Goal: Task Accomplishment & Management: Manage account settings

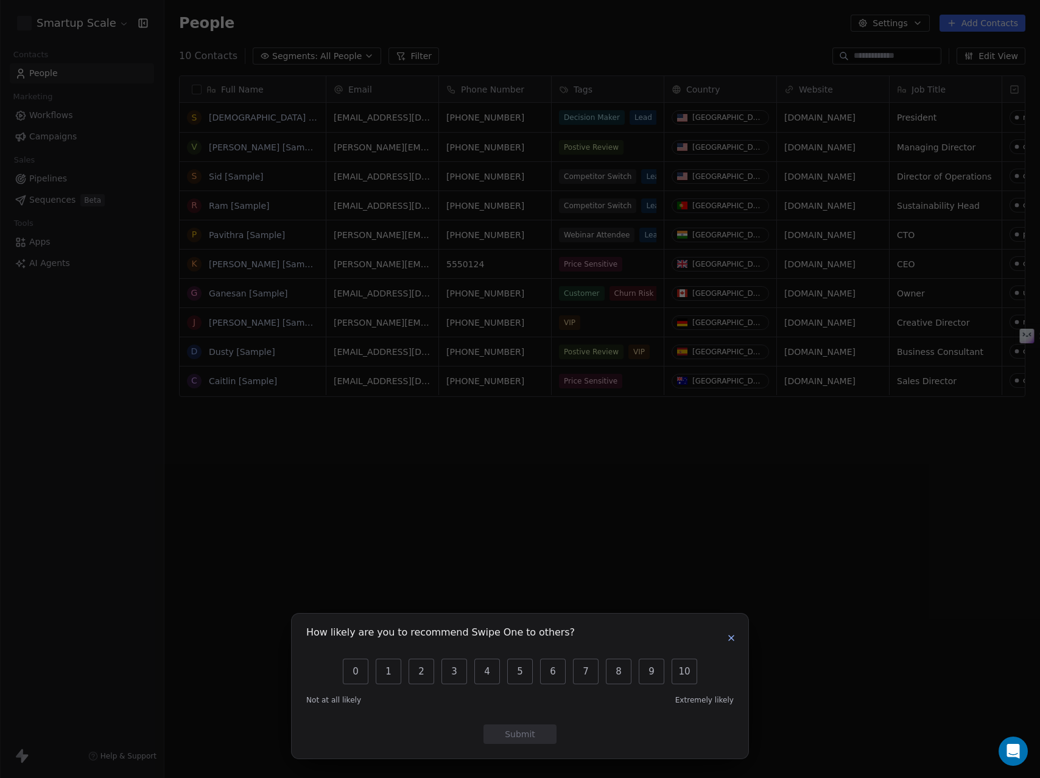
scroll to position [675, 867]
click at [728, 641] on icon "button" at bounding box center [732, 638] width 10 height 10
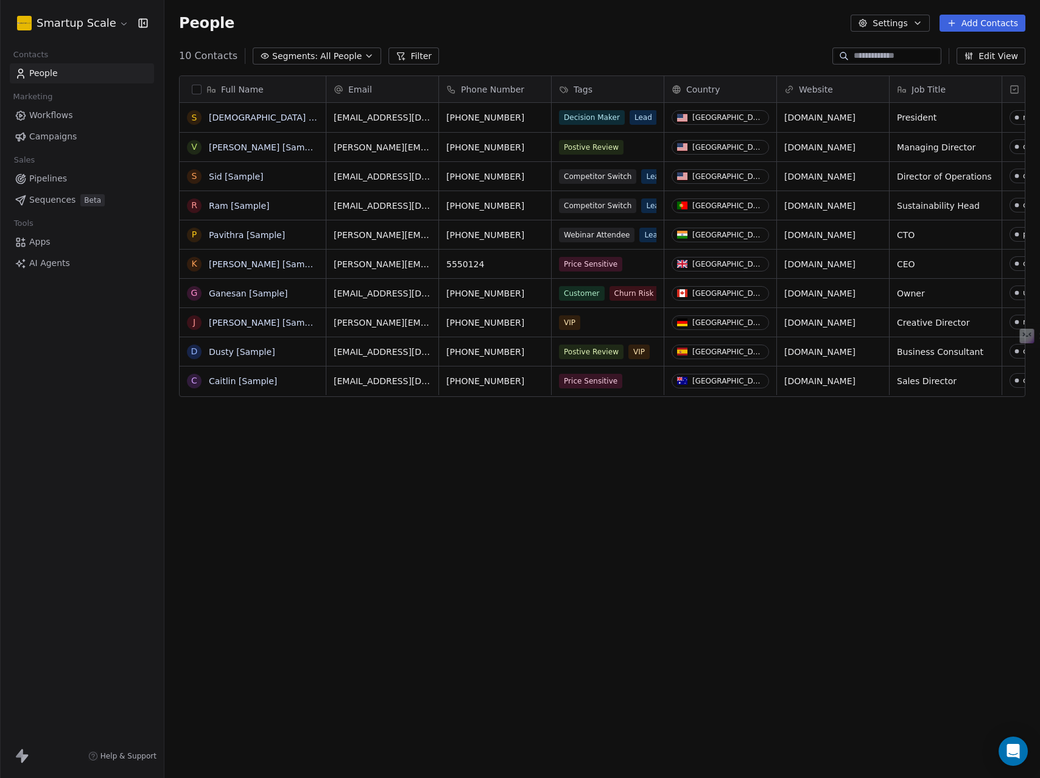
click at [506, 516] on div "Full Name S [PERSON_NAME] [Sample] V [PERSON_NAME] [Sample] S [PERSON_NAME] [Sa…" at bounding box center [602, 408] width 876 height 685
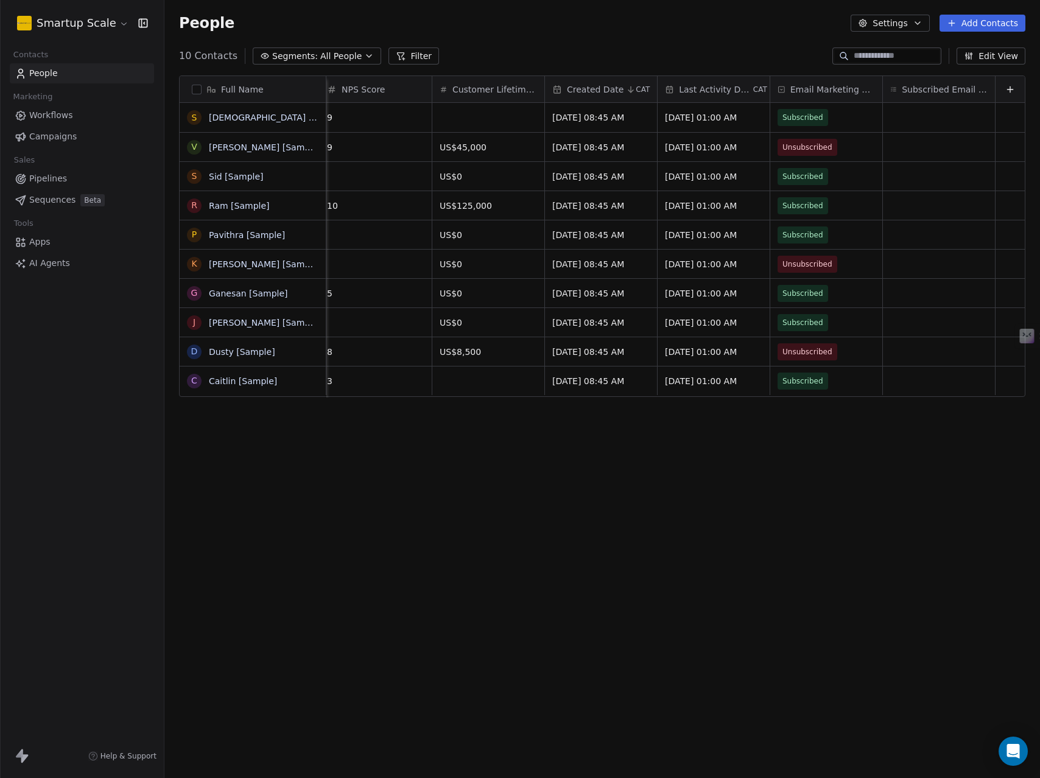
scroll to position [0, 0]
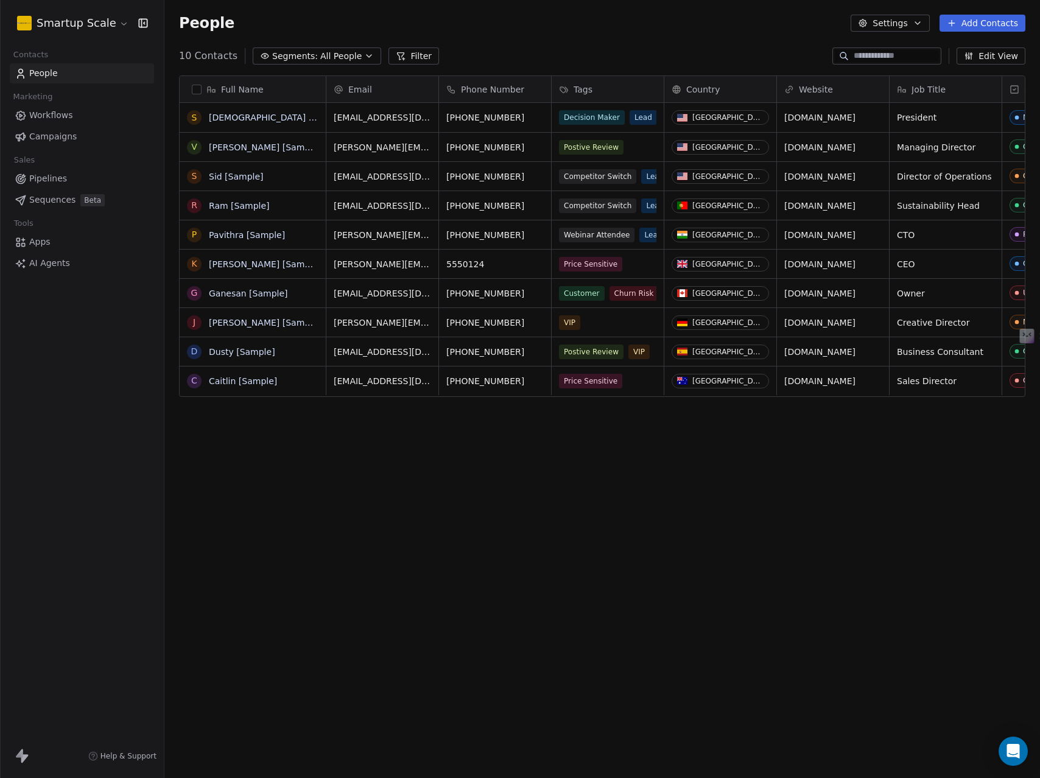
click at [52, 181] on span "Pipelines" at bounding box center [48, 178] width 38 height 13
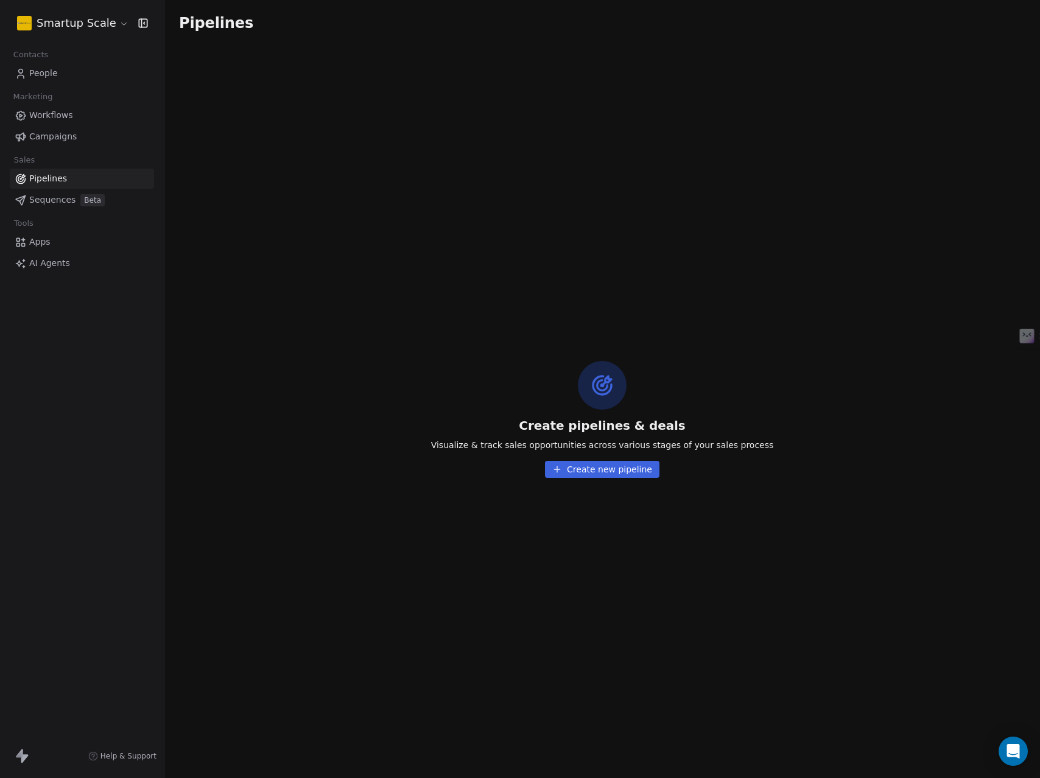
click at [41, 77] on span "People" at bounding box center [43, 73] width 29 height 13
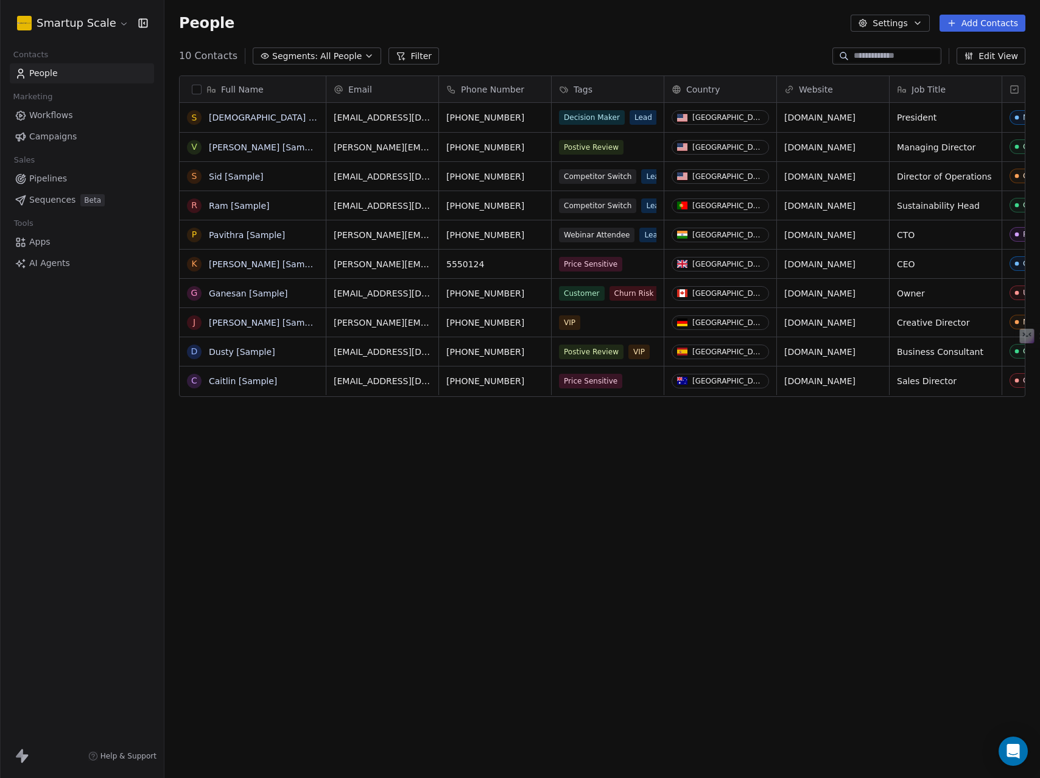
scroll to position [675, 867]
click at [979, 18] on button "Add Contacts" at bounding box center [983, 23] width 86 height 17
click at [980, 19] on html "Smartup Scale Contacts People Marketing Workflows Campaigns Sales Pipelines Seq…" at bounding box center [520, 389] width 1040 height 778
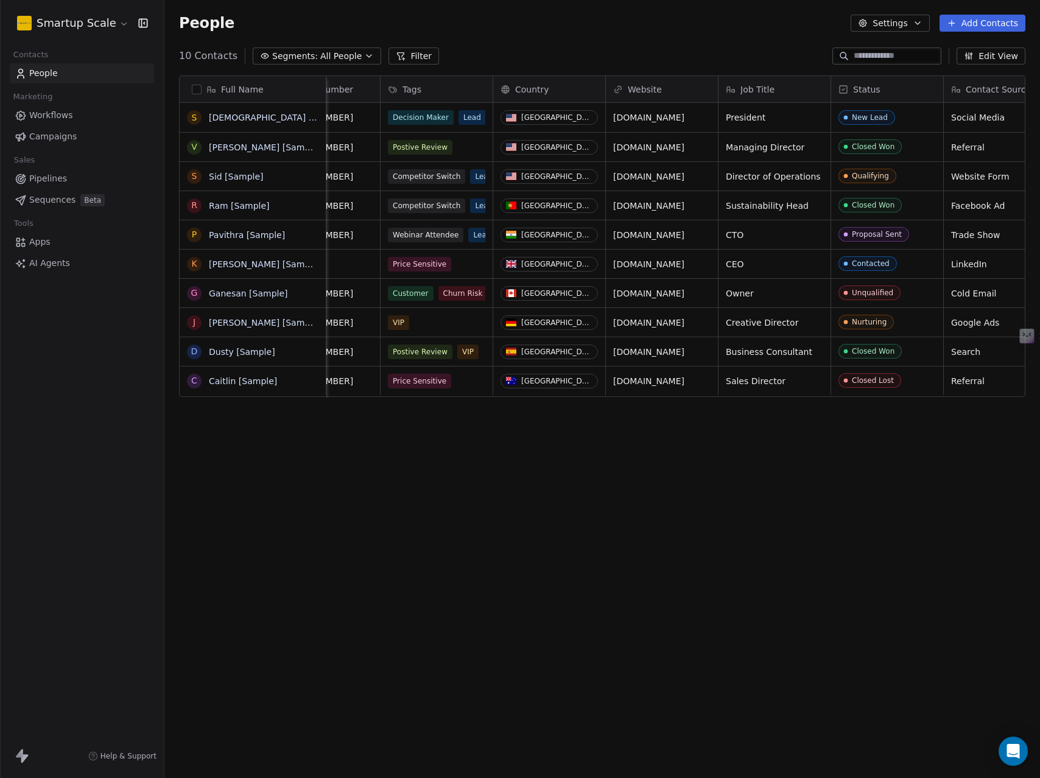
scroll to position [0, 917]
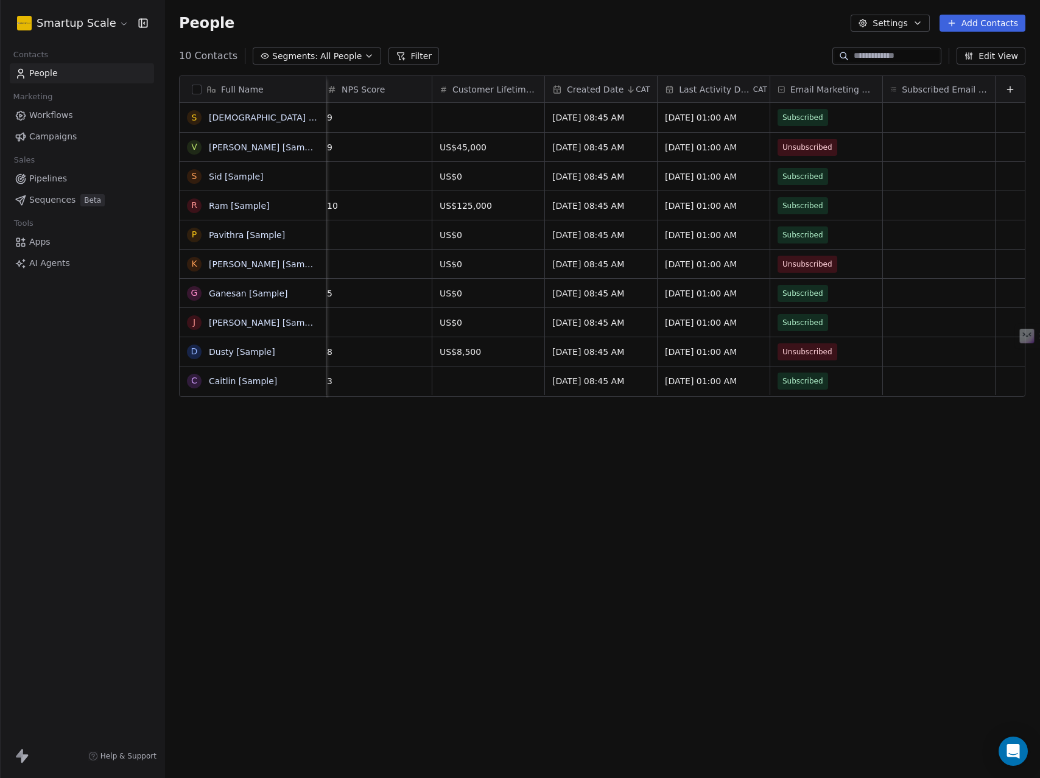
click at [42, 111] on span "Workflows" at bounding box center [51, 115] width 44 height 13
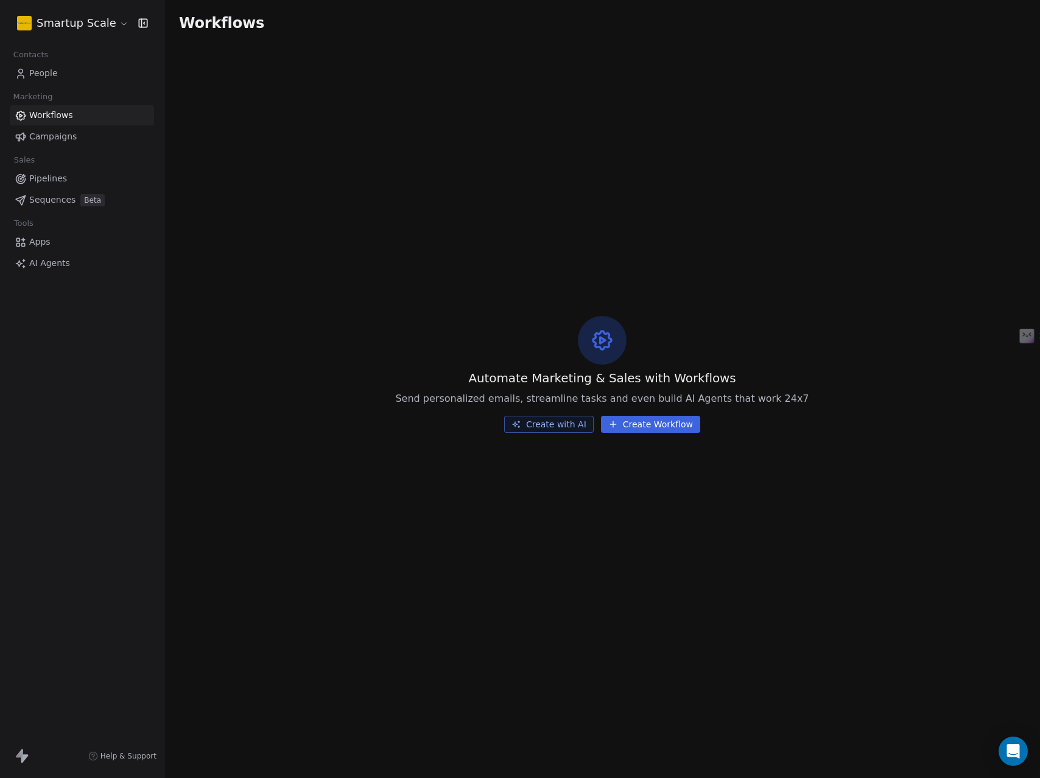
click at [49, 138] on span "Campaigns" at bounding box center [53, 136] width 48 height 13
click at [69, 136] on span "Campaigns" at bounding box center [53, 136] width 48 height 13
click at [62, 175] on span "Pipelines" at bounding box center [48, 178] width 38 height 13
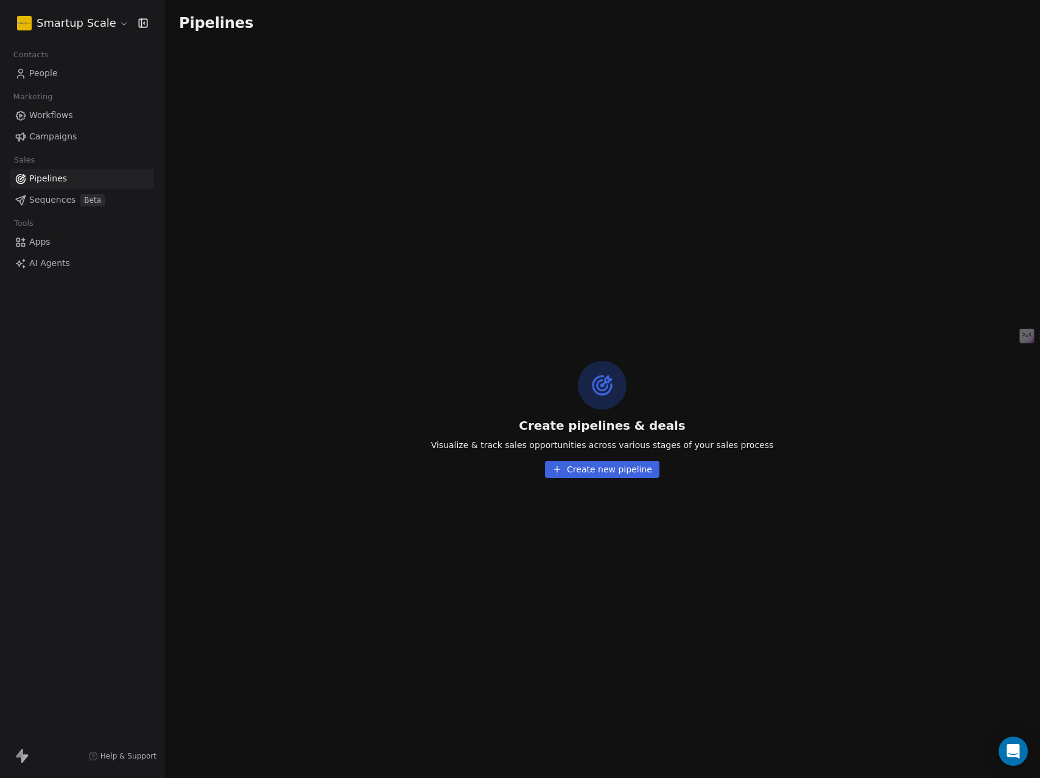
click at [51, 201] on span "Sequences" at bounding box center [52, 200] width 46 height 13
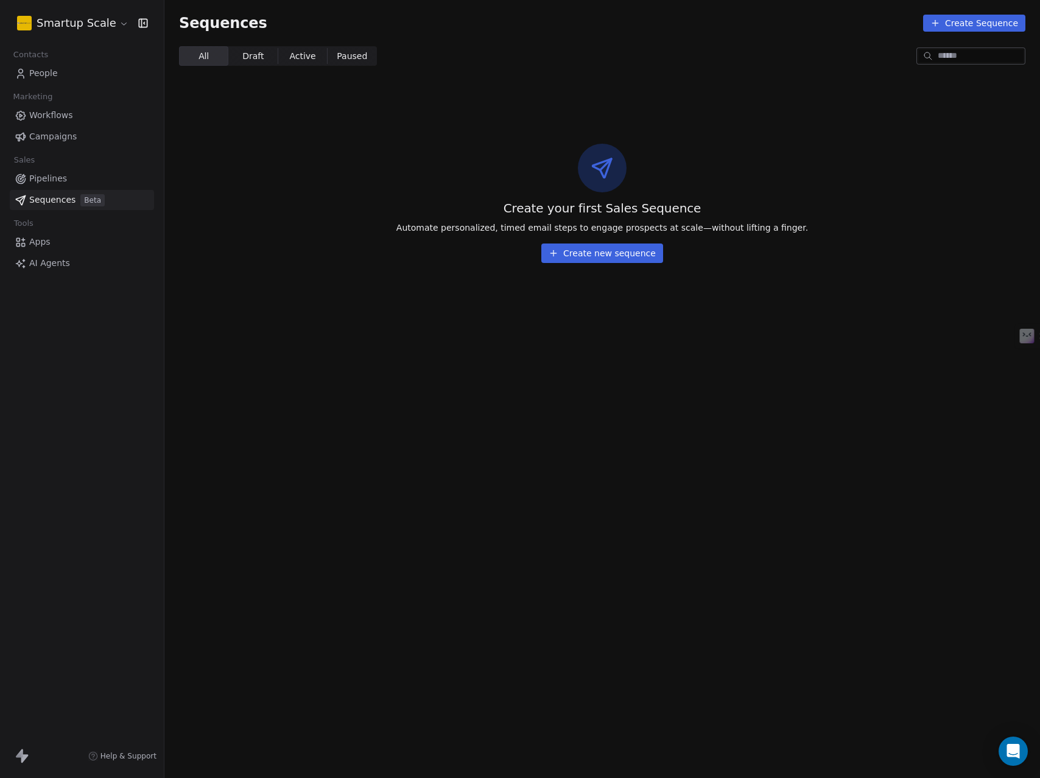
click at [46, 238] on span "Apps" at bounding box center [39, 242] width 21 height 13
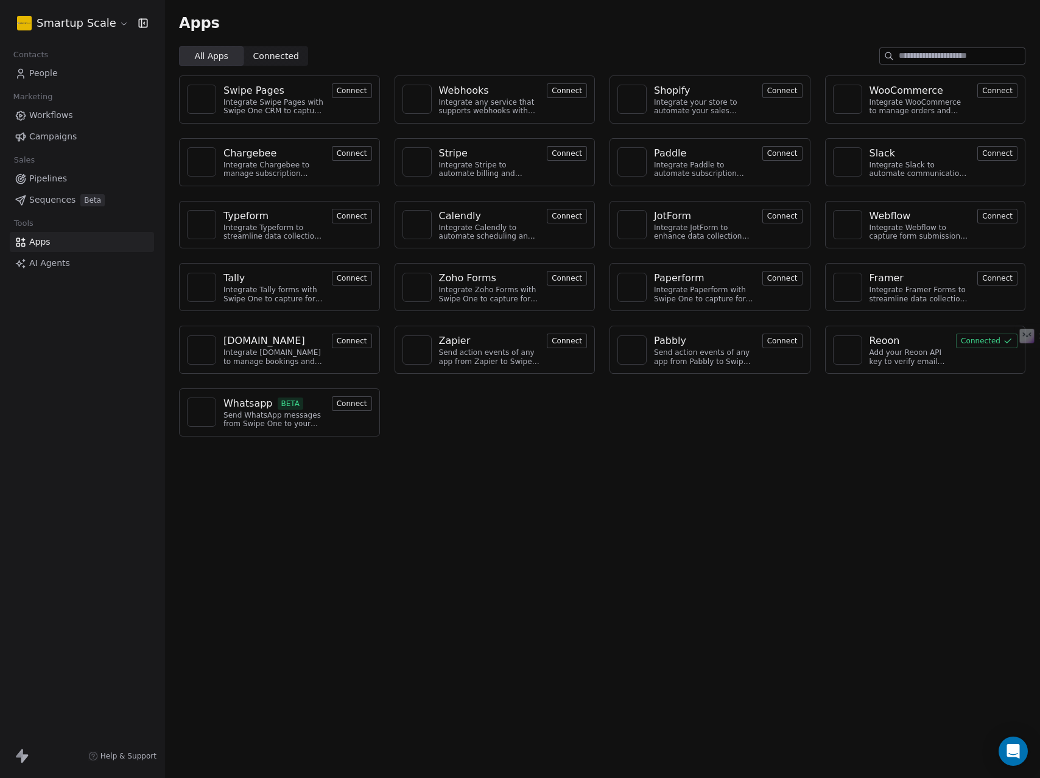
click at [48, 266] on span "AI Agents" at bounding box center [49, 263] width 41 height 13
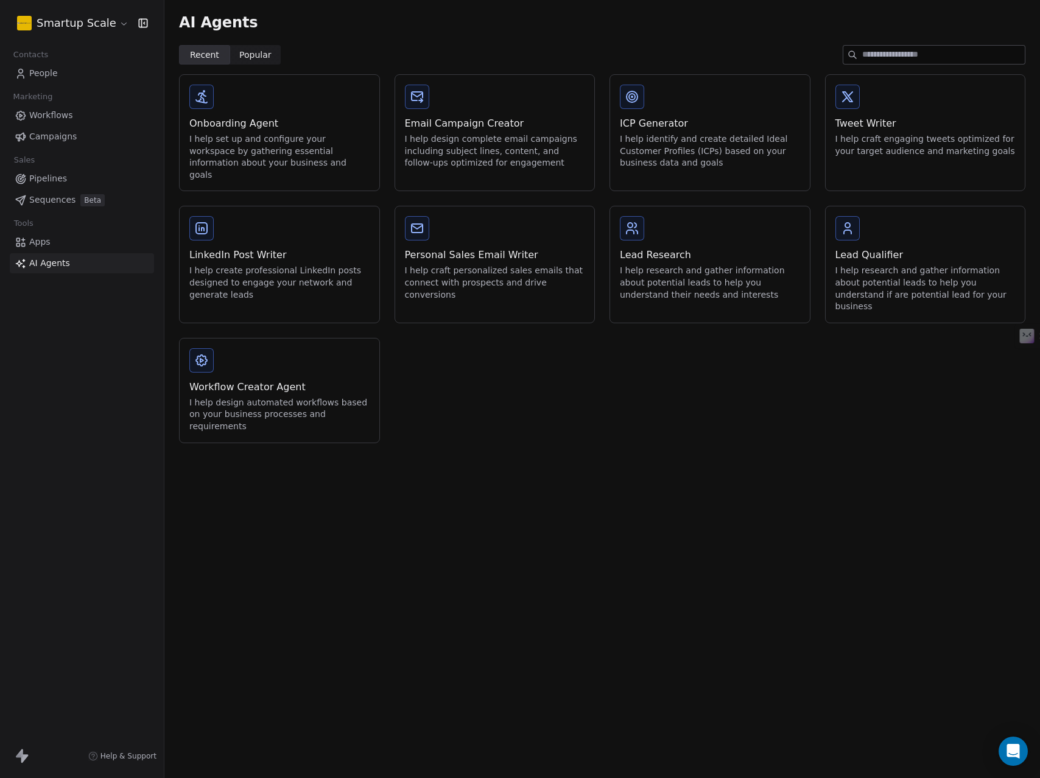
click at [40, 75] on span "People" at bounding box center [43, 73] width 29 height 13
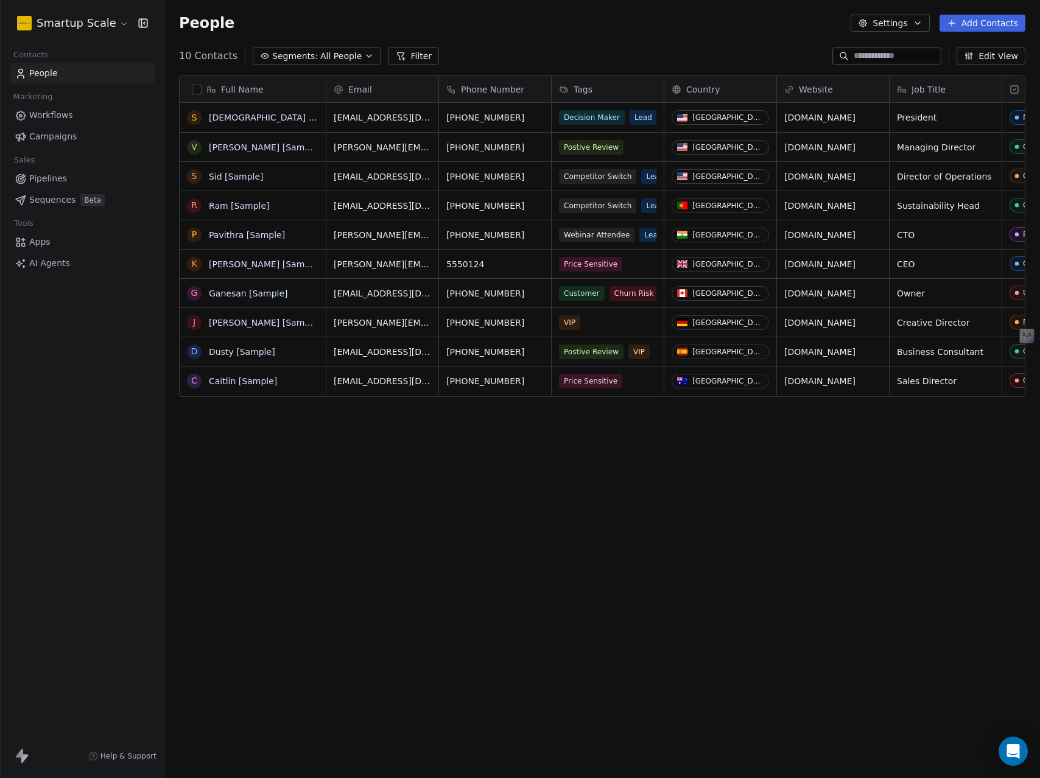
scroll to position [675, 867]
click at [114, 23] on html "Smartup Scale Contacts People Marketing Workflows Campaigns Sales Pipelines Seq…" at bounding box center [520, 389] width 1040 height 778
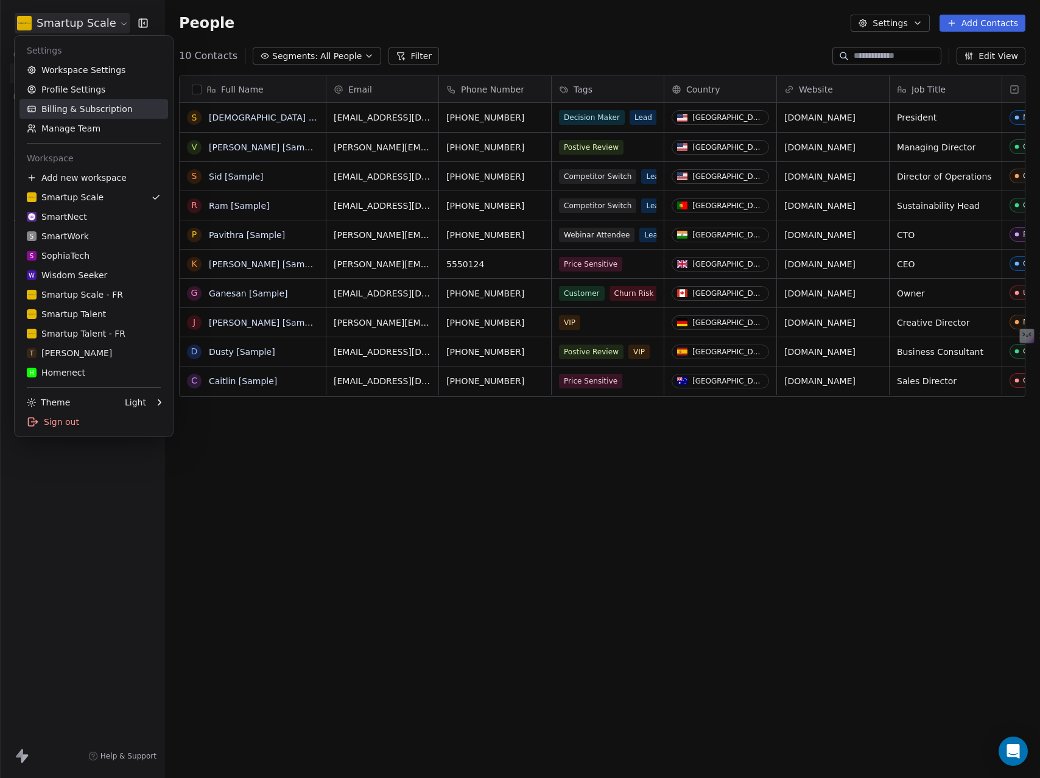
click at [81, 111] on link "Billing & Subscription" at bounding box center [93, 108] width 149 height 19
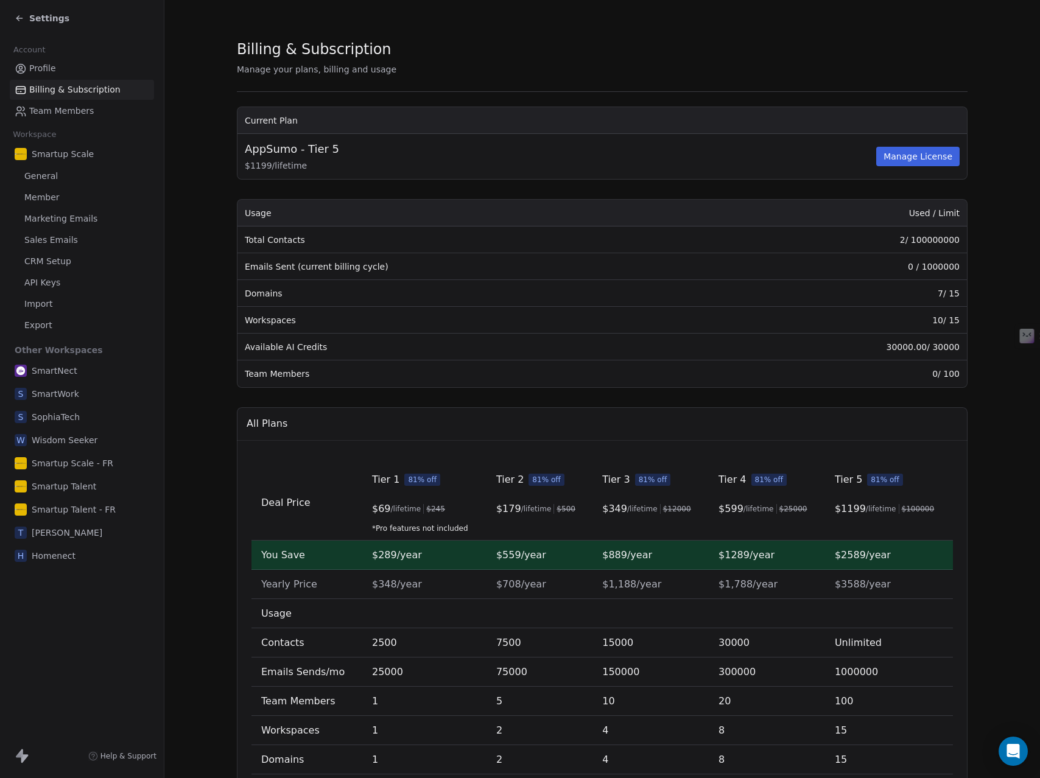
click at [19, 16] on icon at bounding box center [20, 18] width 10 height 10
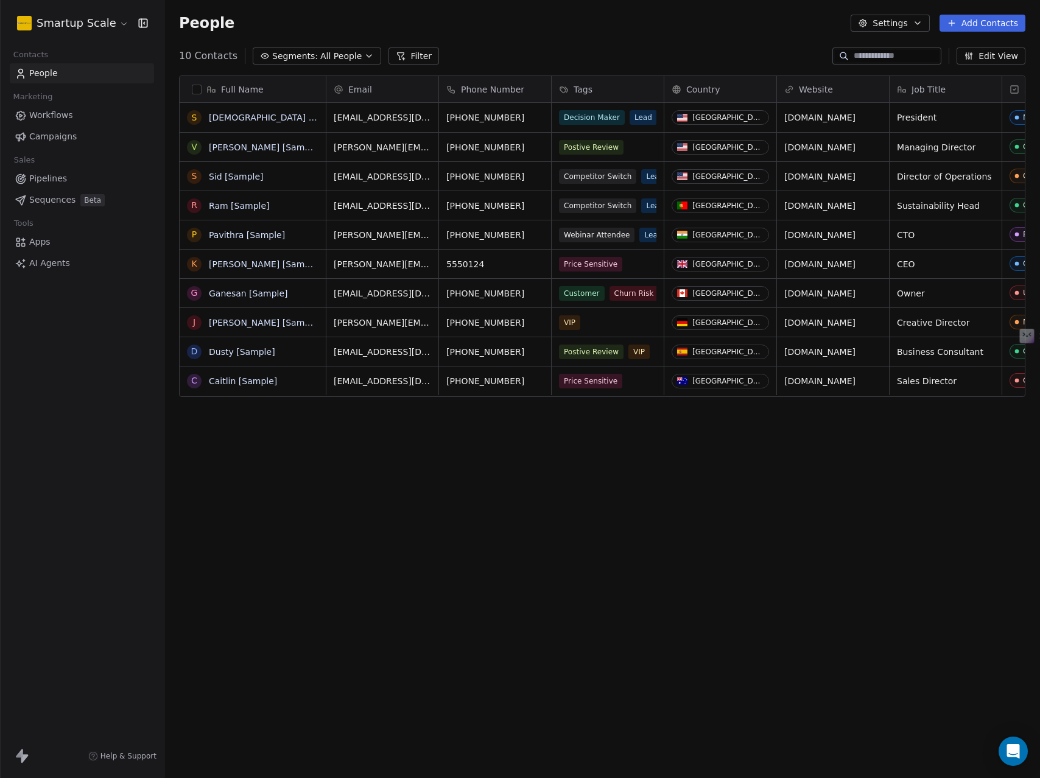
scroll to position [675, 867]
click at [641, 511] on div "Full Name S [PERSON_NAME] [Sample] V [PERSON_NAME] [Sample] S [PERSON_NAME] [Sa…" at bounding box center [602, 408] width 876 height 685
click at [94, 27] on html "Smartup Scale Contacts People Marketing Workflows Campaigns Sales Pipelines Seq…" at bounding box center [520, 389] width 1040 height 778
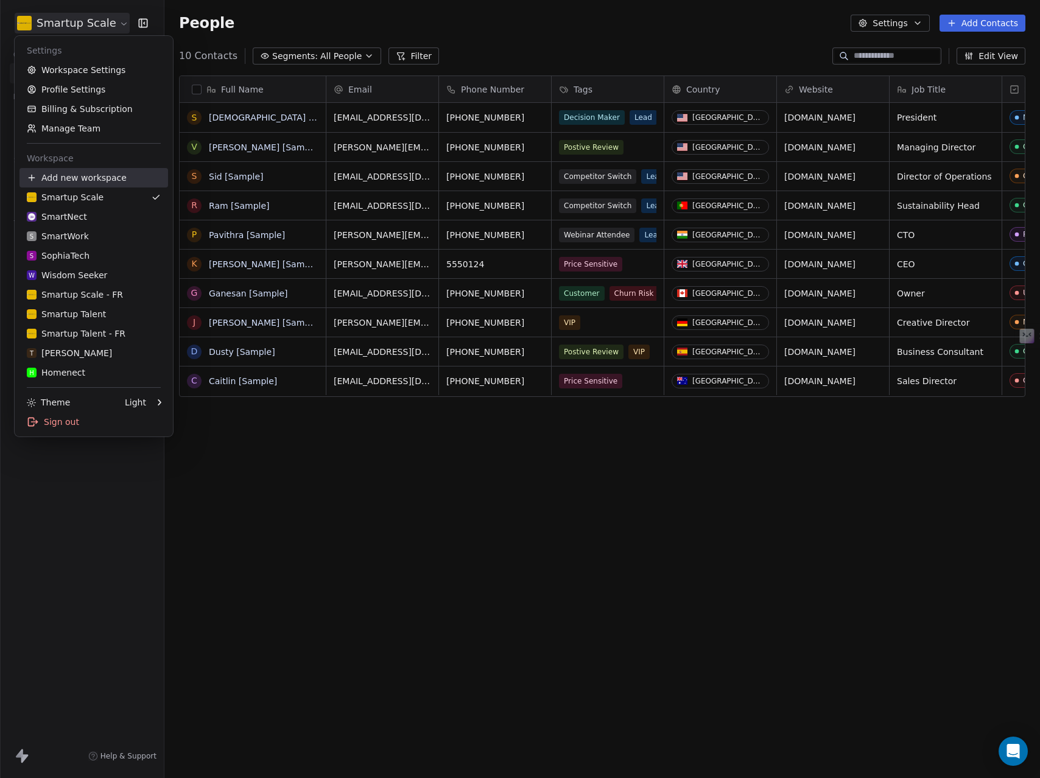
click at [79, 177] on div "Add new workspace" at bounding box center [93, 177] width 149 height 19
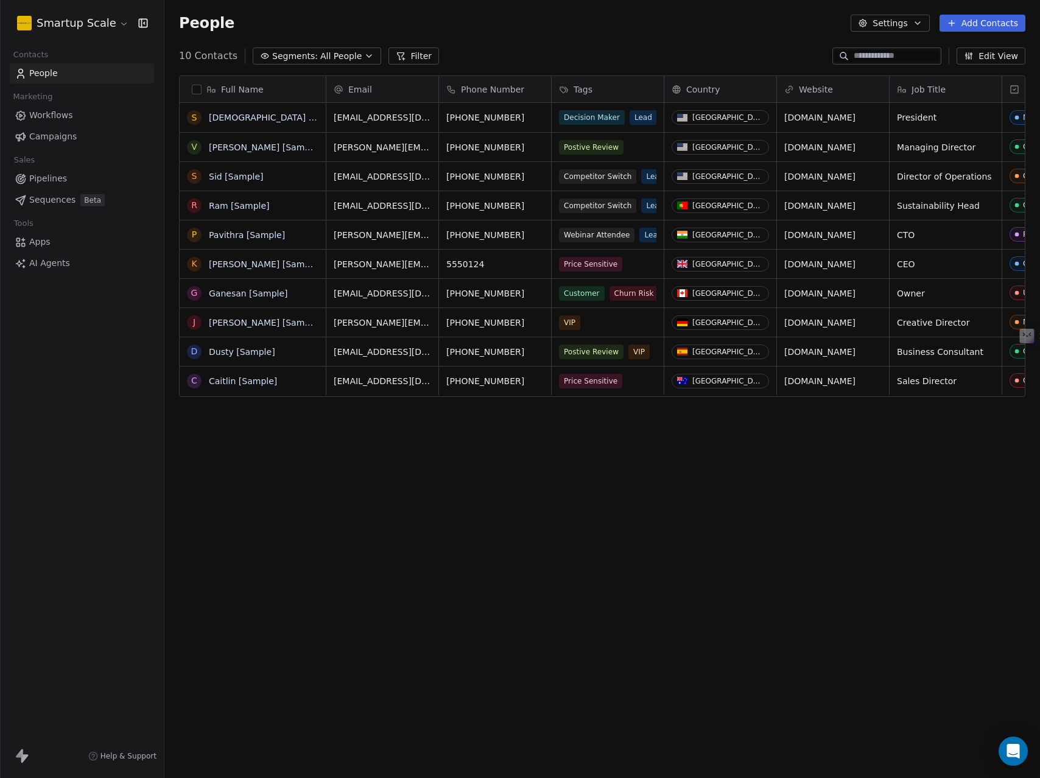
click at [117, 22] on html "Smartup Scale Contacts People Marketing Workflows Campaigns Sales Pipelines Seq…" at bounding box center [520, 389] width 1040 height 778
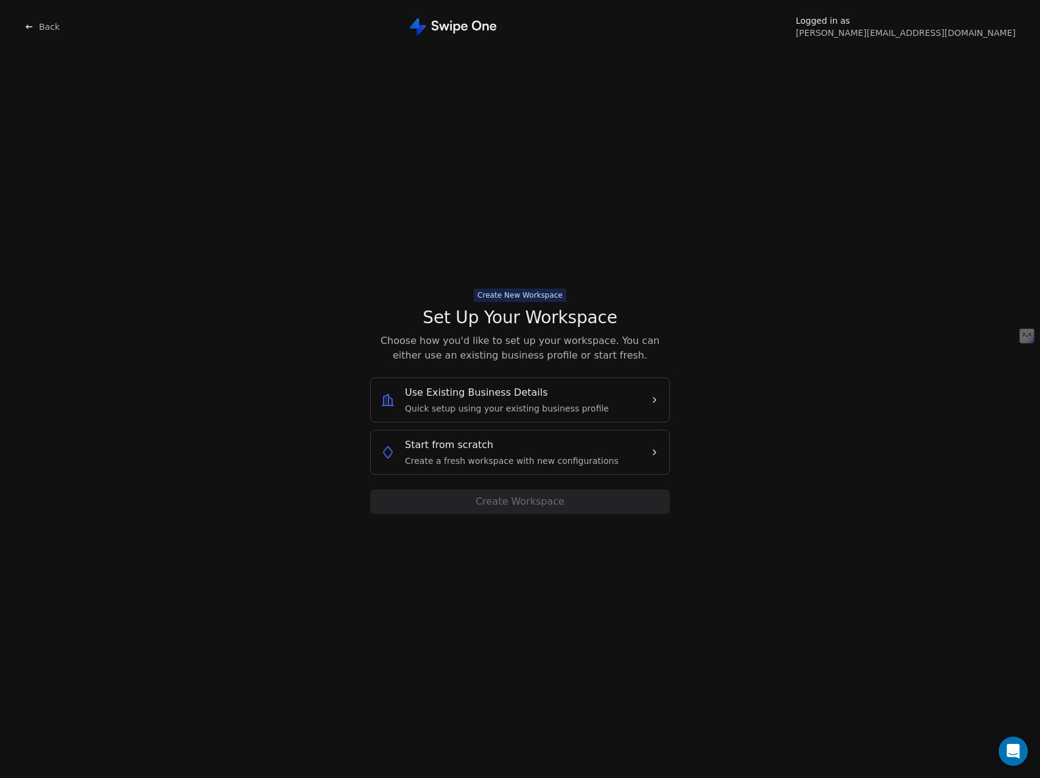
click at [484, 449] on span "Start from scratch" at bounding box center [449, 445] width 88 height 15
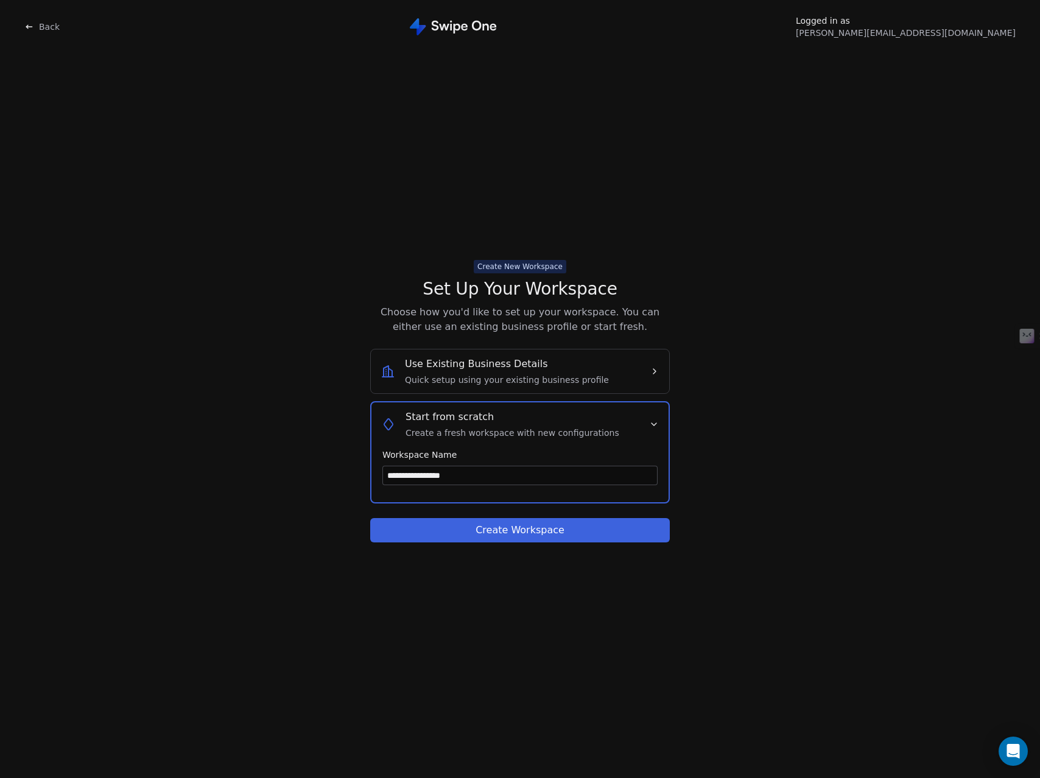
type input "**********"
click at [515, 527] on button "Create Workspace" at bounding box center [520, 530] width 300 height 24
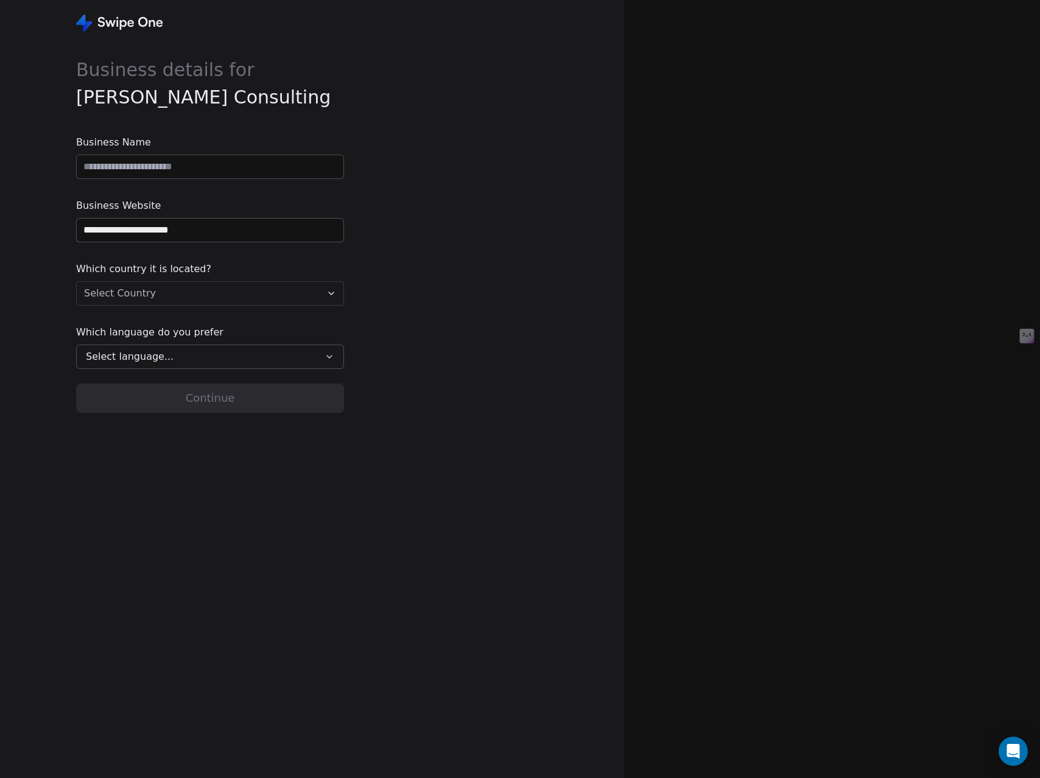
click at [204, 102] on span "[PERSON_NAME] Consulting" at bounding box center [203, 96] width 255 height 21
click at [174, 168] on input at bounding box center [210, 166] width 267 height 23
type input "**********"
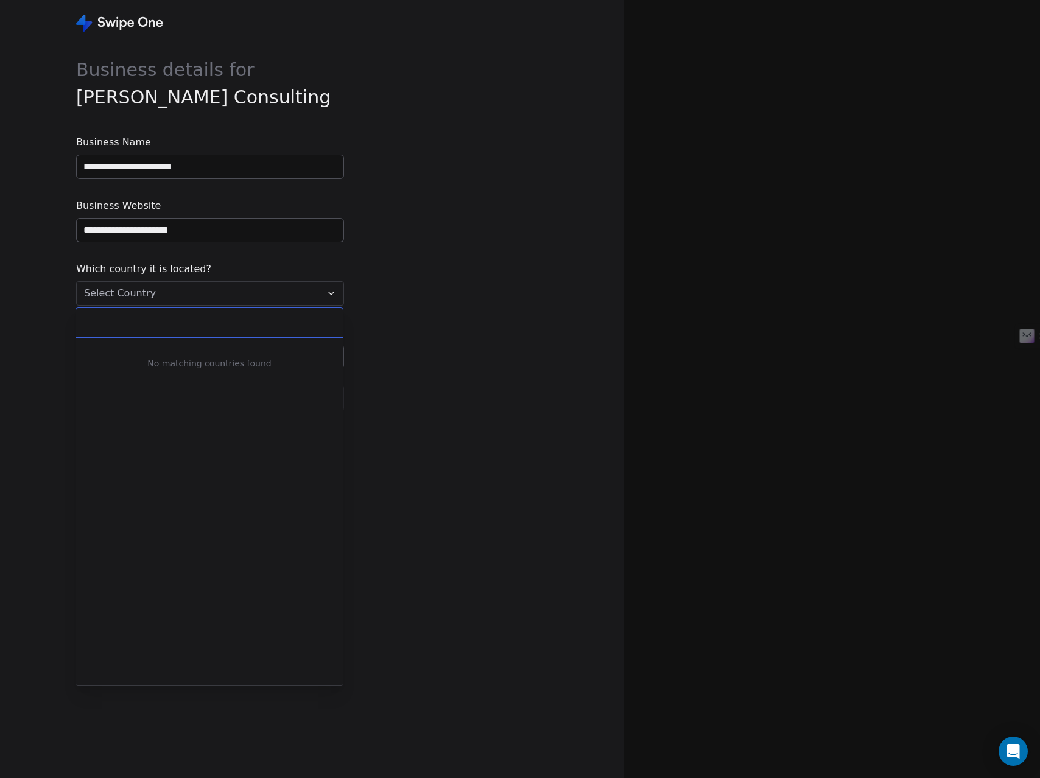
click at [197, 295] on html "**********" at bounding box center [520, 389] width 1040 height 778
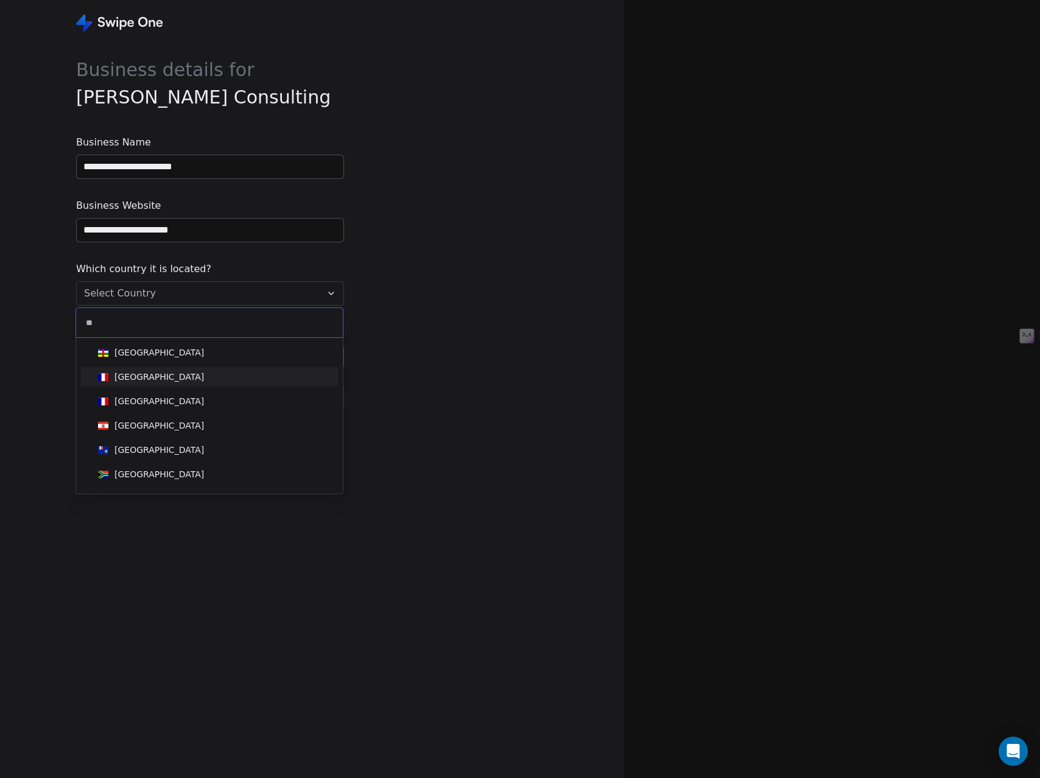
type input "**"
click at [151, 376] on div "[GEOGRAPHIC_DATA]" at bounding box center [209, 376] width 233 height 13
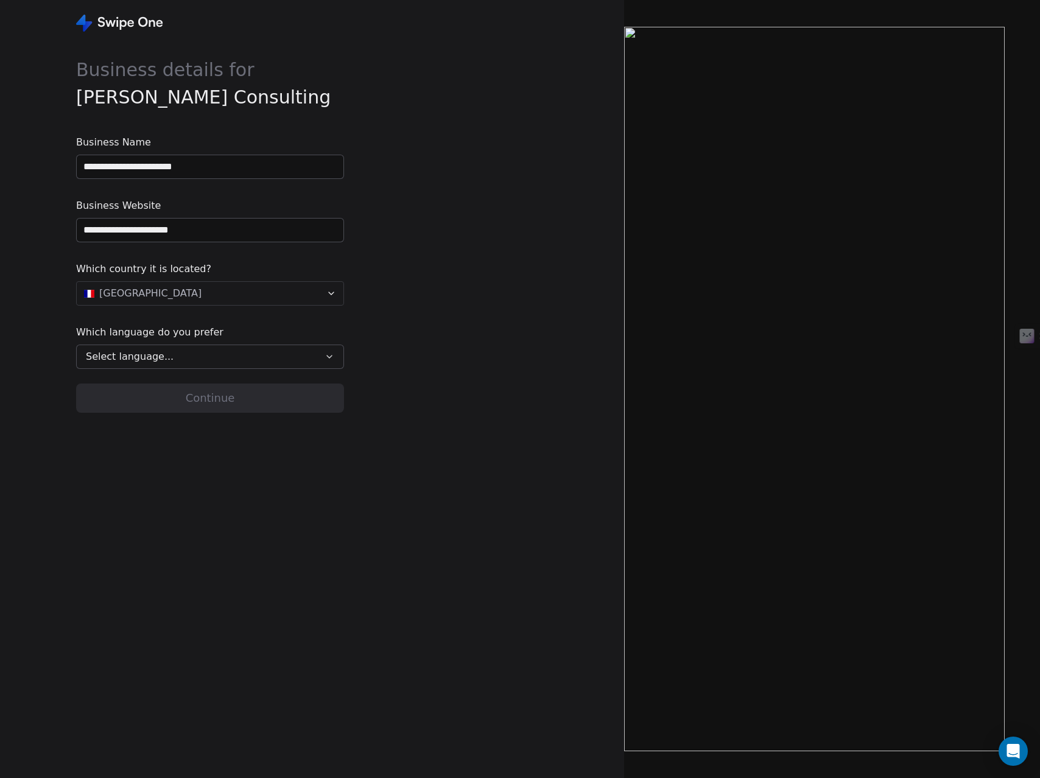
click at [167, 359] on div "Select language..." at bounding box center [201, 357] width 231 height 15
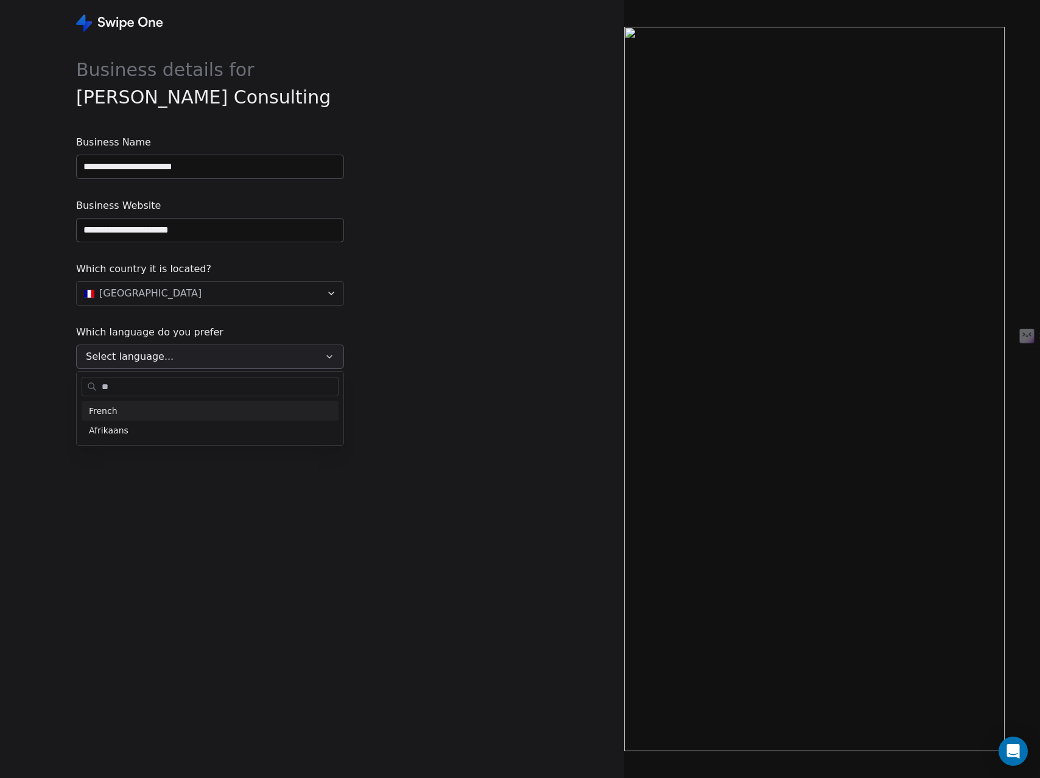
type input "**"
click at [131, 415] on div "French" at bounding box center [210, 411] width 242 height 13
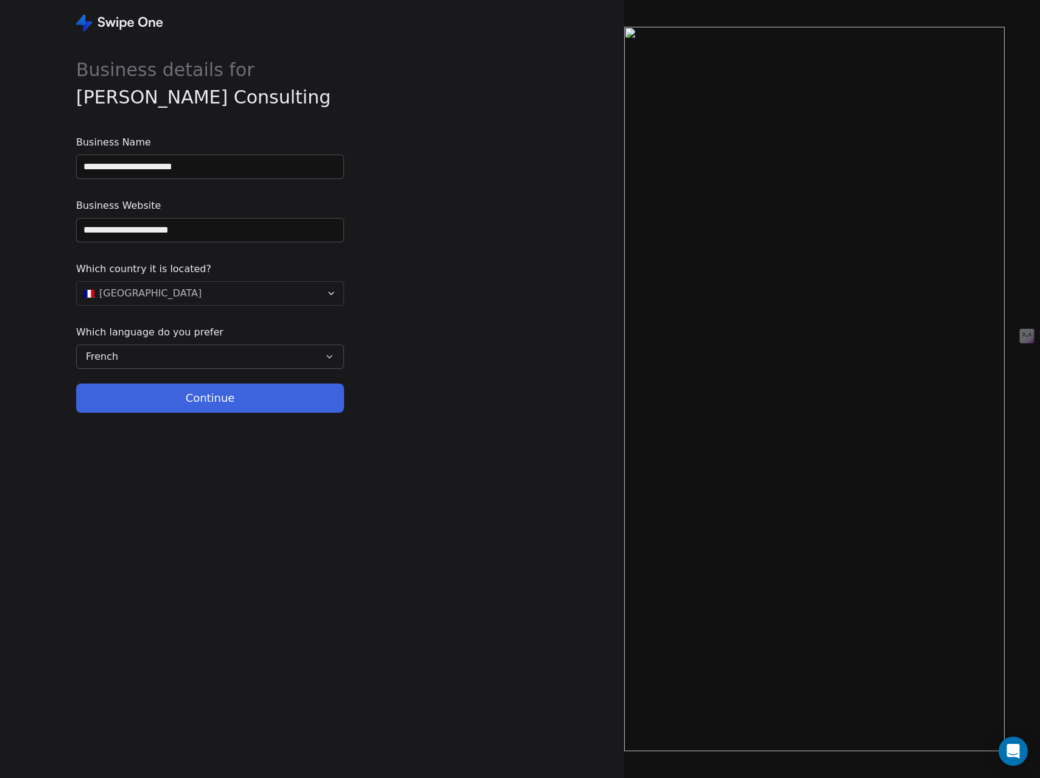
click at [215, 395] on button "Continue" at bounding box center [210, 398] width 268 height 29
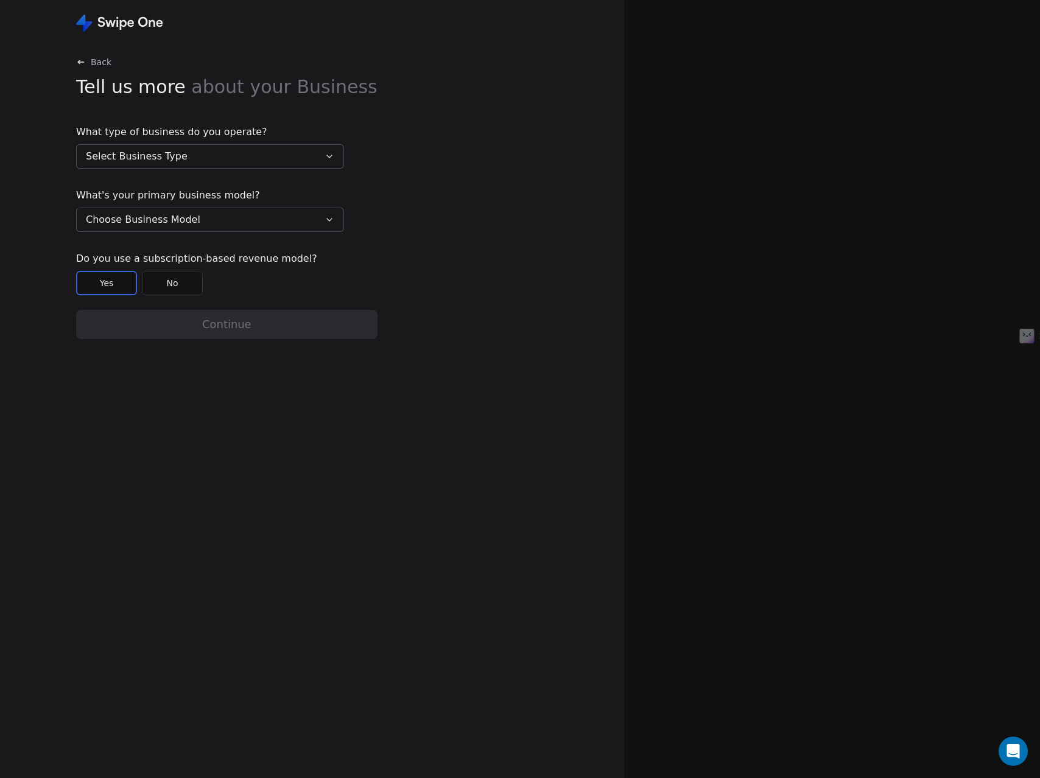
click at [224, 158] on button "Select Business Type" at bounding box center [210, 156] width 268 height 24
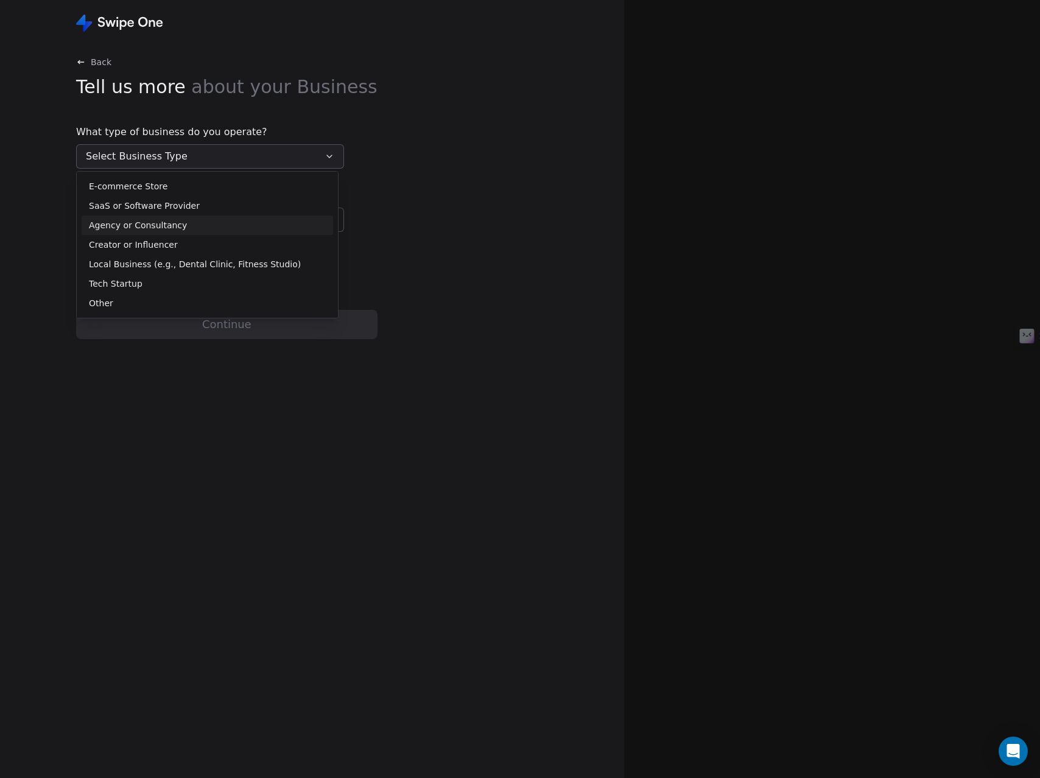
click at [158, 227] on span "Agency or Consultancy" at bounding box center [138, 225] width 98 height 13
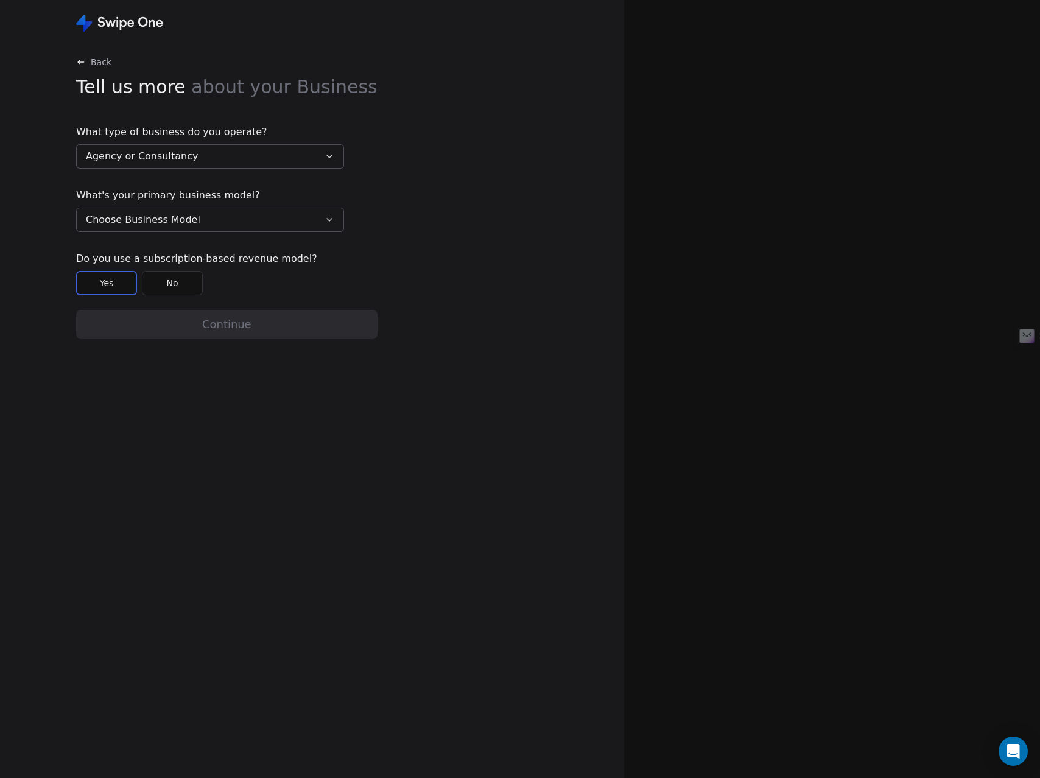
click at [178, 222] on span "Choose Business Model" at bounding box center [143, 220] width 114 height 15
click at [178, 252] on span "Business to Business (B2B)" at bounding box center [147, 250] width 116 height 13
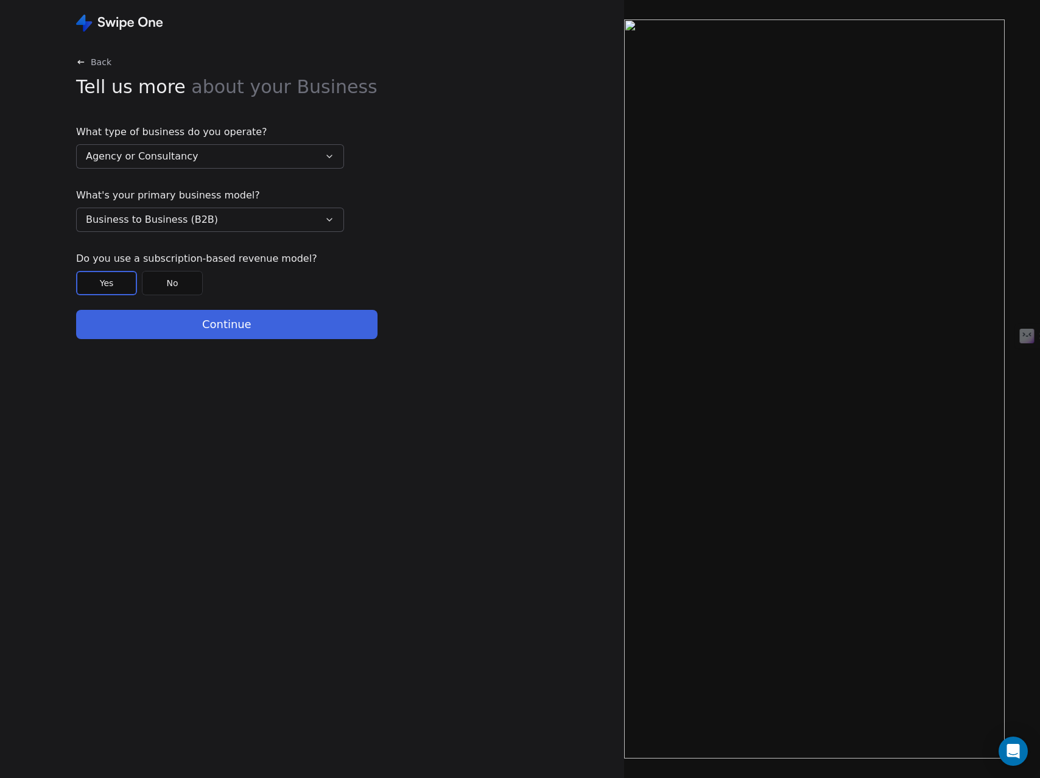
click at [172, 281] on button "No" at bounding box center [172, 283] width 61 height 24
click at [212, 336] on button "Continue" at bounding box center [226, 324] width 301 height 29
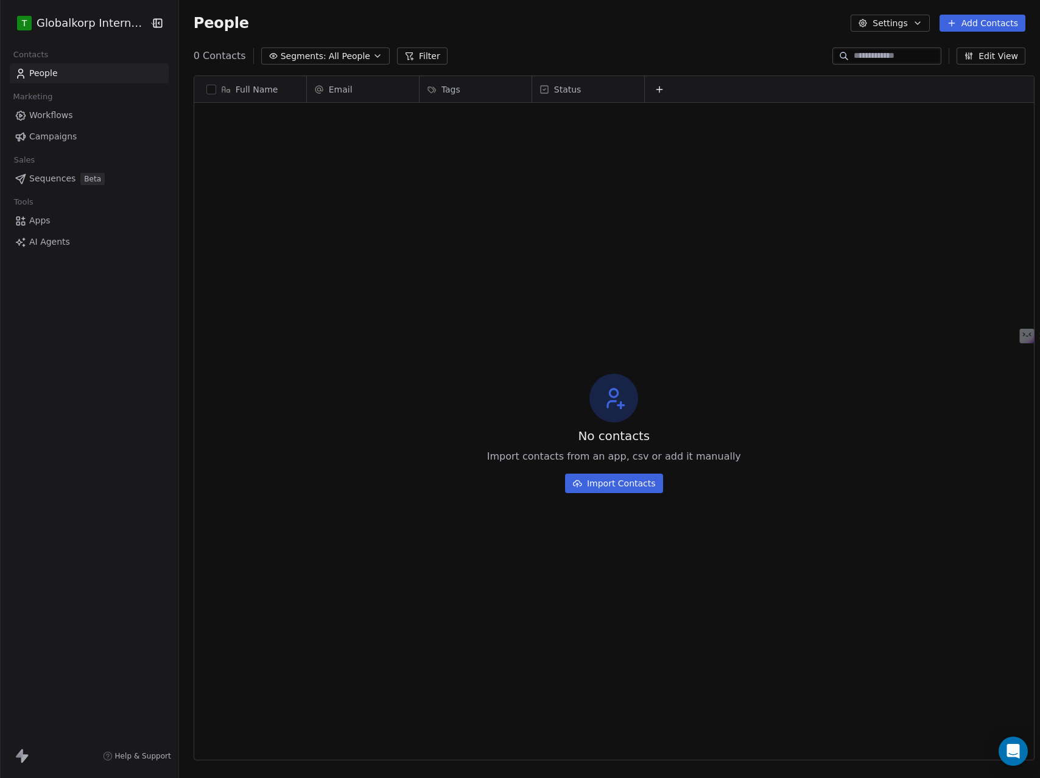
scroll to position [675, 860]
click at [114, 20] on html "T Globalkorp International Contacts People Marketing Workflows Campaigns Sales …" at bounding box center [520, 389] width 1040 height 778
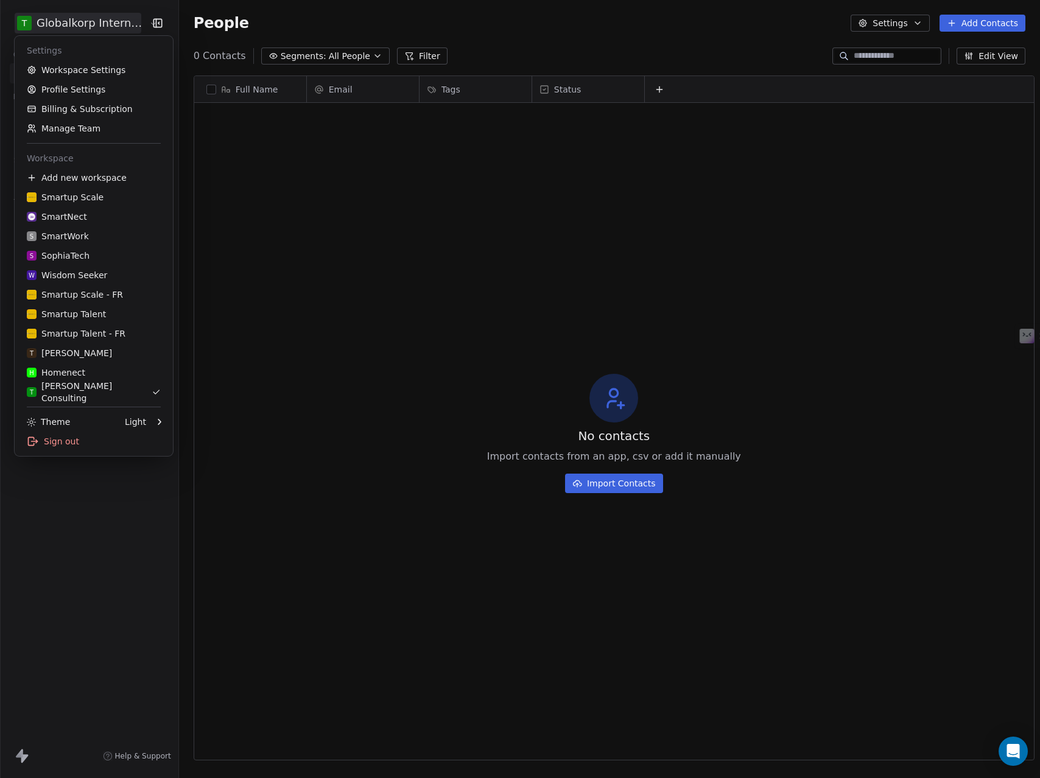
click at [114, 21] on html "T Globalkorp International Contacts People Marketing Workflows Campaigns Sales …" at bounding box center [520, 389] width 1040 height 778
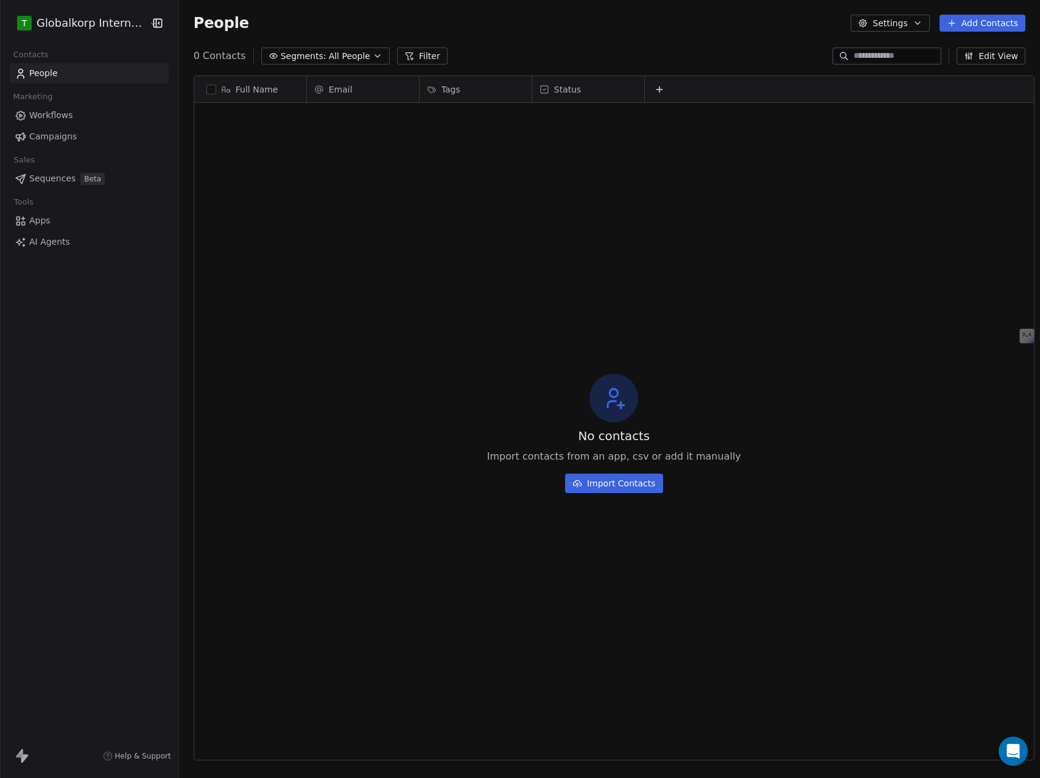
click at [351, 267] on div "No contacts Import contacts from an app, csv or add it manually Import Contacts" at bounding box center [614, 433] width 840 height 656
click at [915, 18] on icon "button" at bounding box center [918, 23] width 10 height 10
click at [922, 22] on html "T Globalkorp International Contacts People Marketing Workflows Campaigns Sales …" at bounding box center [520, 389] width 1040 height 778
click at [912, 22] on button "Settings" at bounding box center [890, 23] width 79 height 17
click at [912, 21] on html "T Globalkorp International Contacts People Marketing Workflows Campaigns Sales …" at bounding box center [520, 389] width 1040 height 778
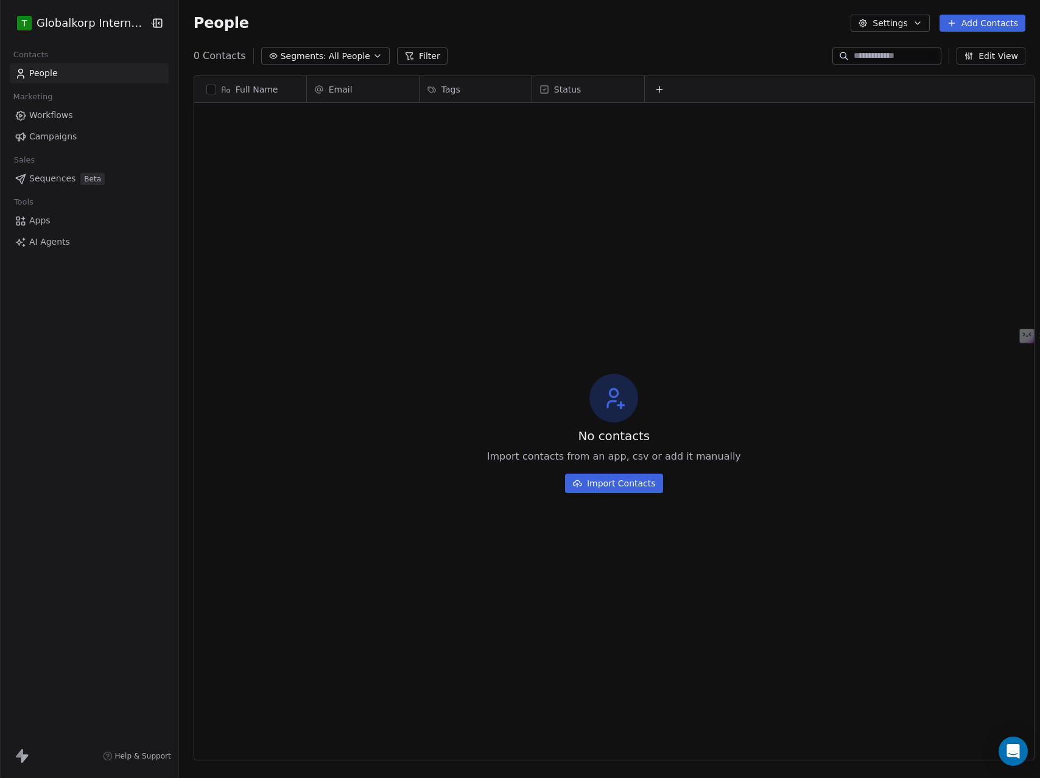
click at [312, 202] on div "No contacts Import contacts from an app, csv or add it manually Import Contacts" at bounding box center [614, 433] width 840 height 656
click at [911, 19] on button "Settings" at bounding box center [890, 23] width 79 height 17
click at [895, 48] on span "Contact Properties" at bounding box center [921, 49] width 79 height 13
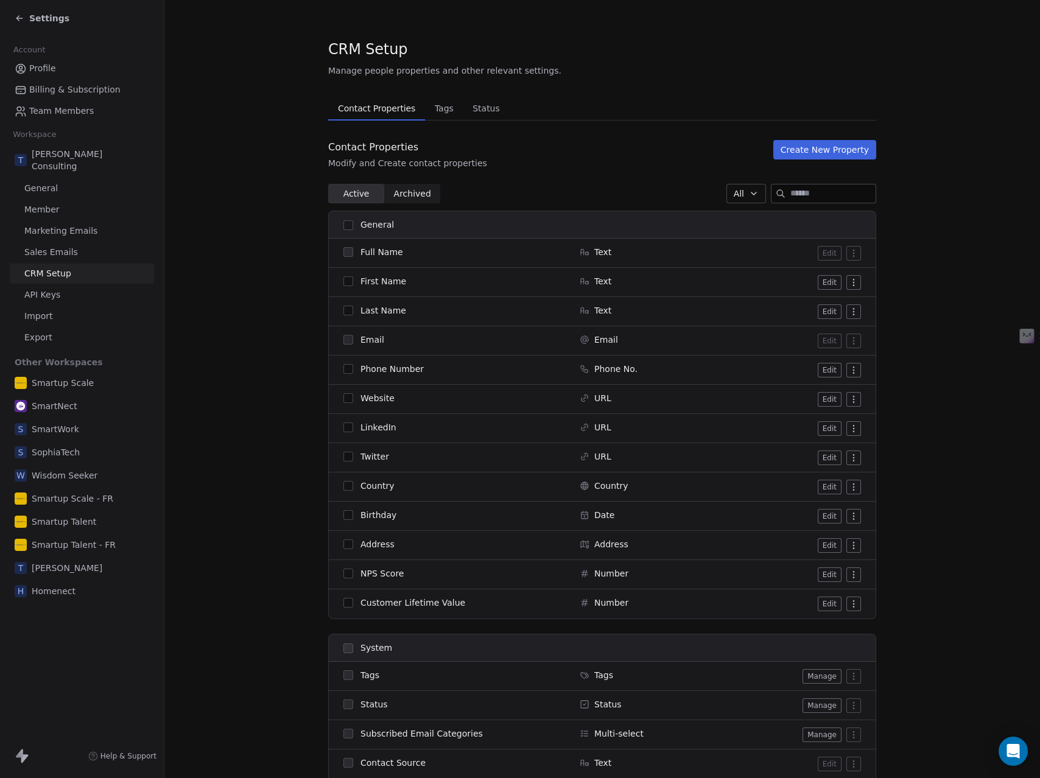
click at [437, 113] on span "Tags" at bounding box center [444, 108] width 29 height 17
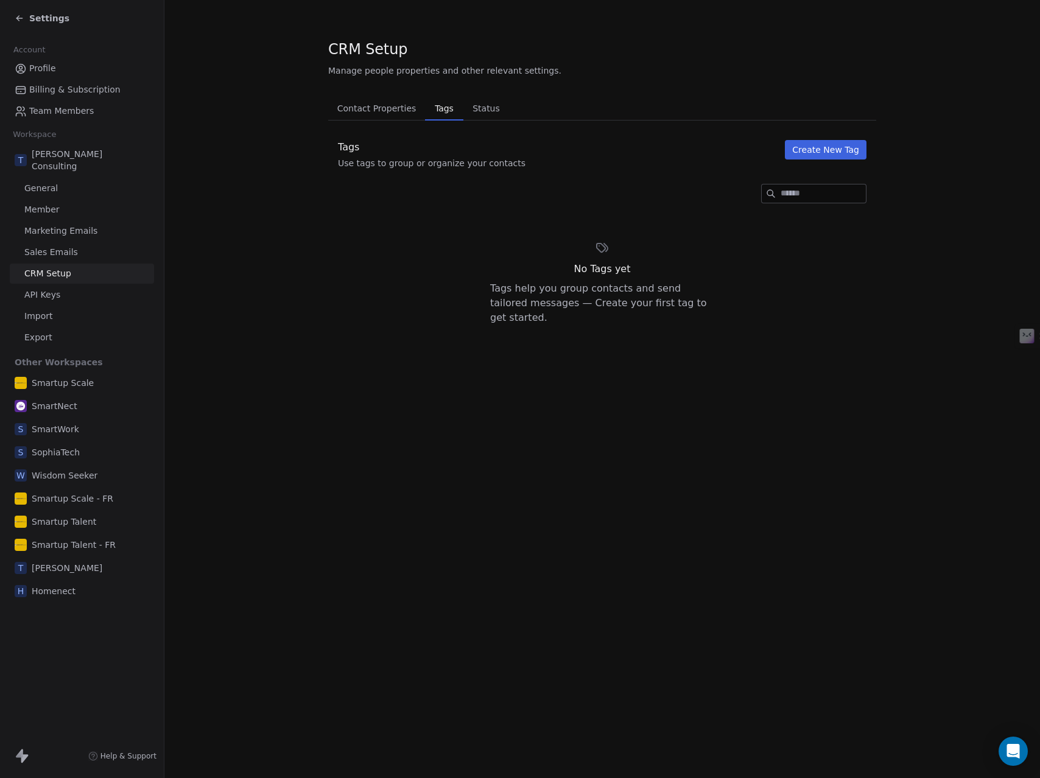
click at [479, 108] on span "Status" at bounding box center [486, 108] width 37 height 17
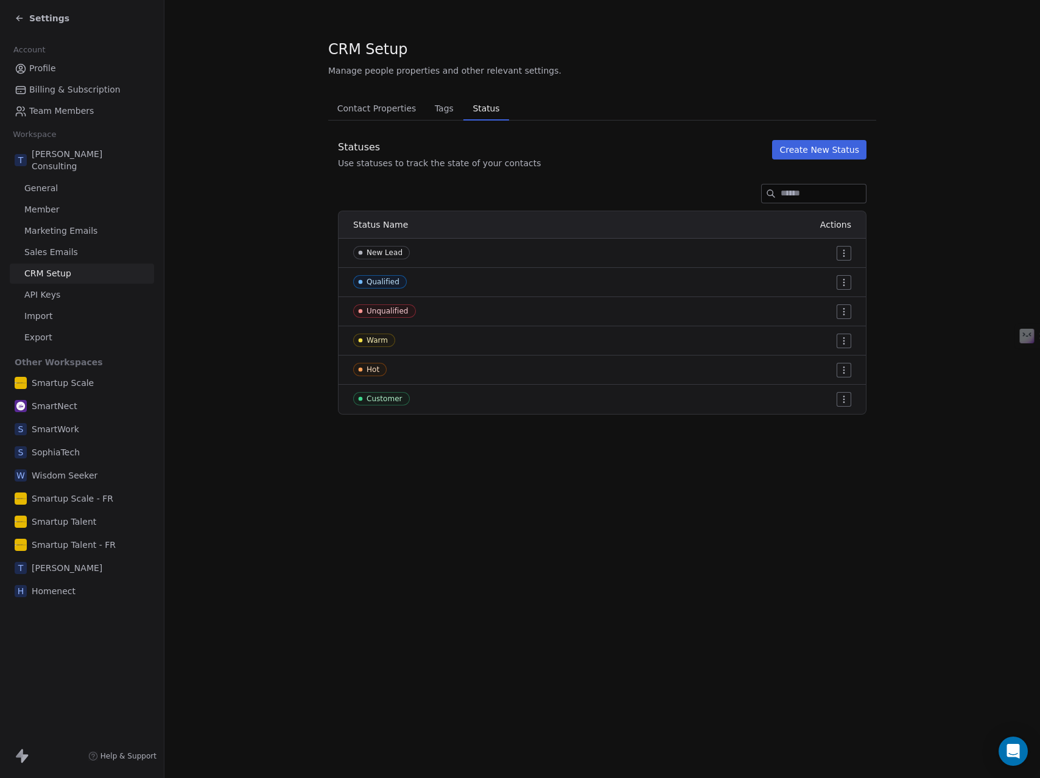
click at [54, 246] on span "Sales Emails" at bounding box center [51, 252] width 54 height 13
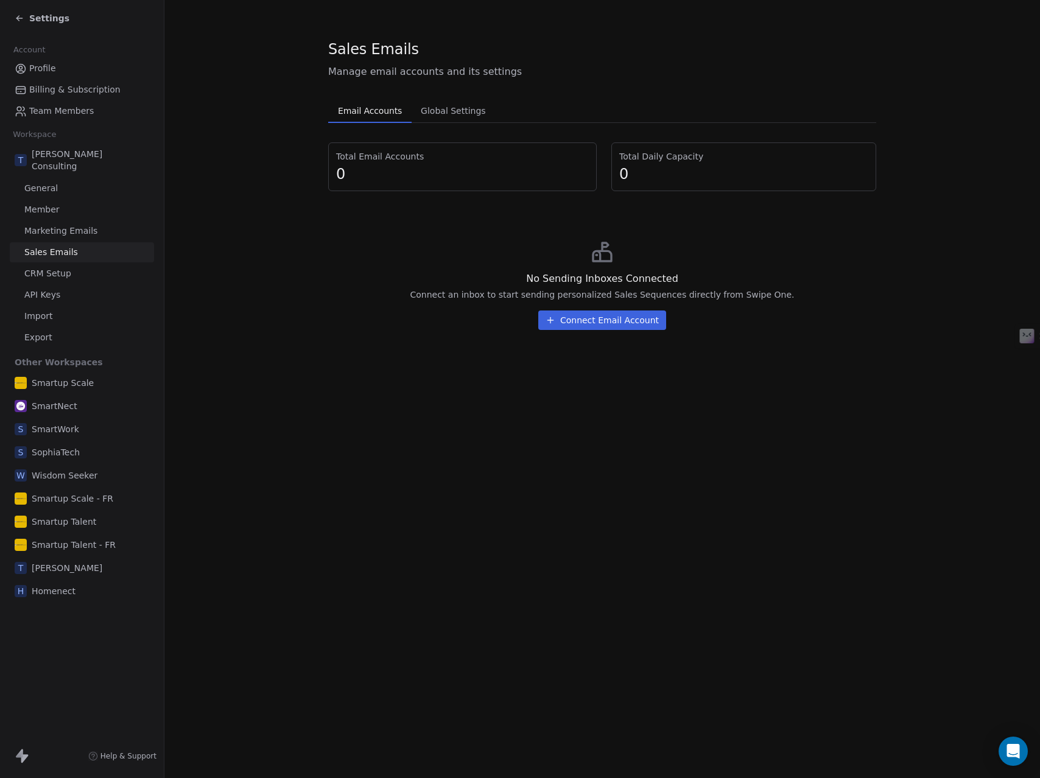
click at [52, 307] on link "Import" at bounding box center [82, 316] width 144 height 20
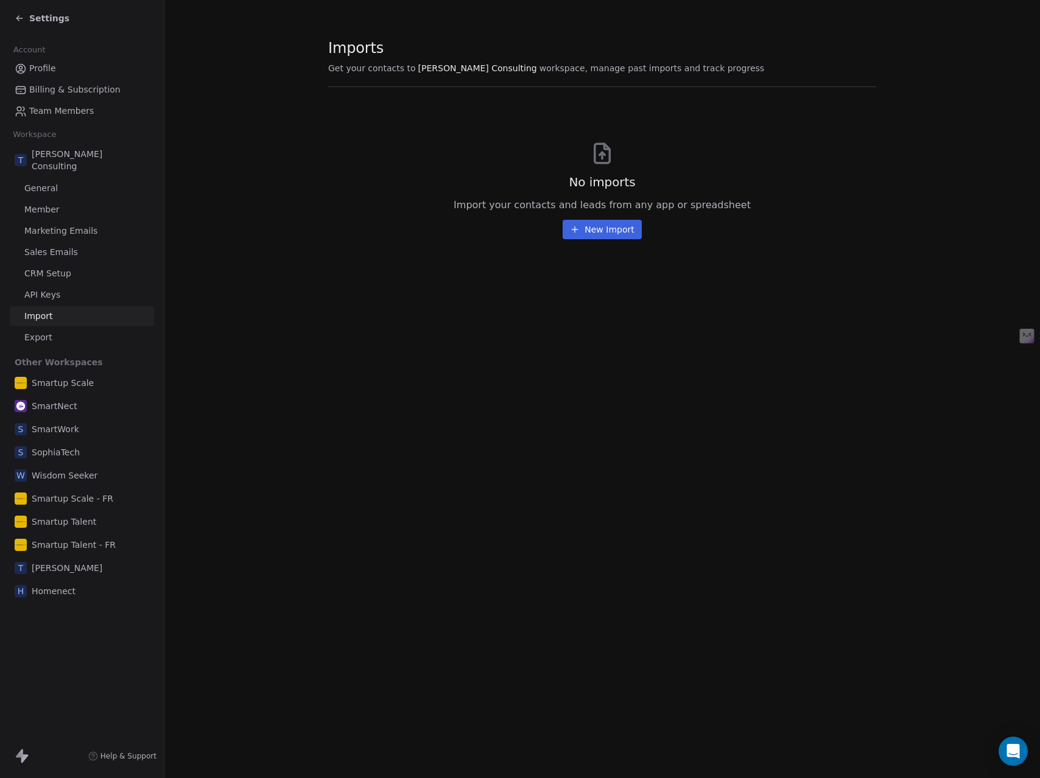
click at [50, 331] on span "Export" at bounding box center [38, 337] width 28 height 13
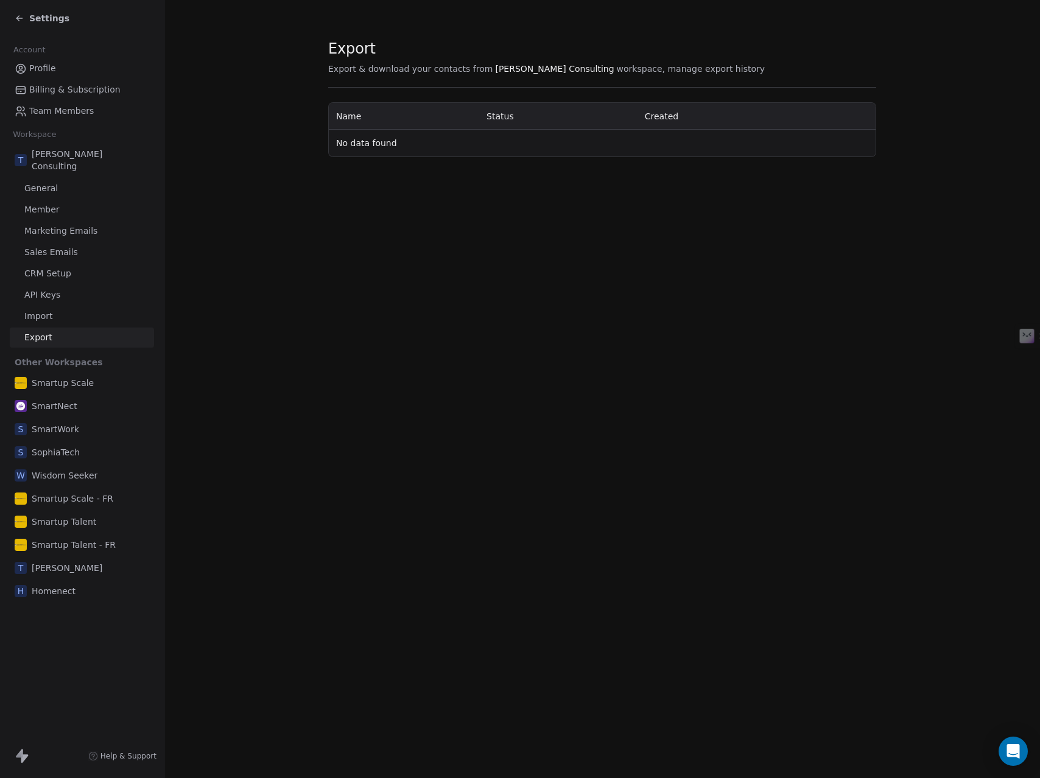
click at [55, 225] on span "Marketing Emails" at bounding box center [60, 231] width 73 height 13
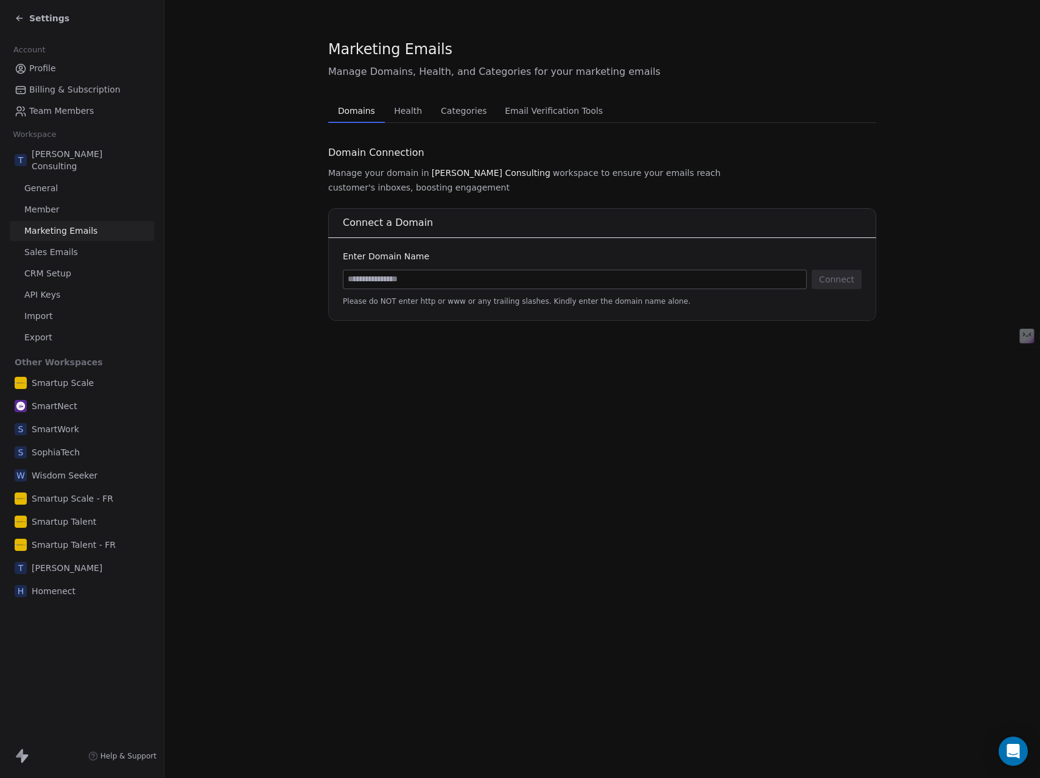
click at [407, 112] on span "Health" at bounding box center [408, 110] width 38 height 17
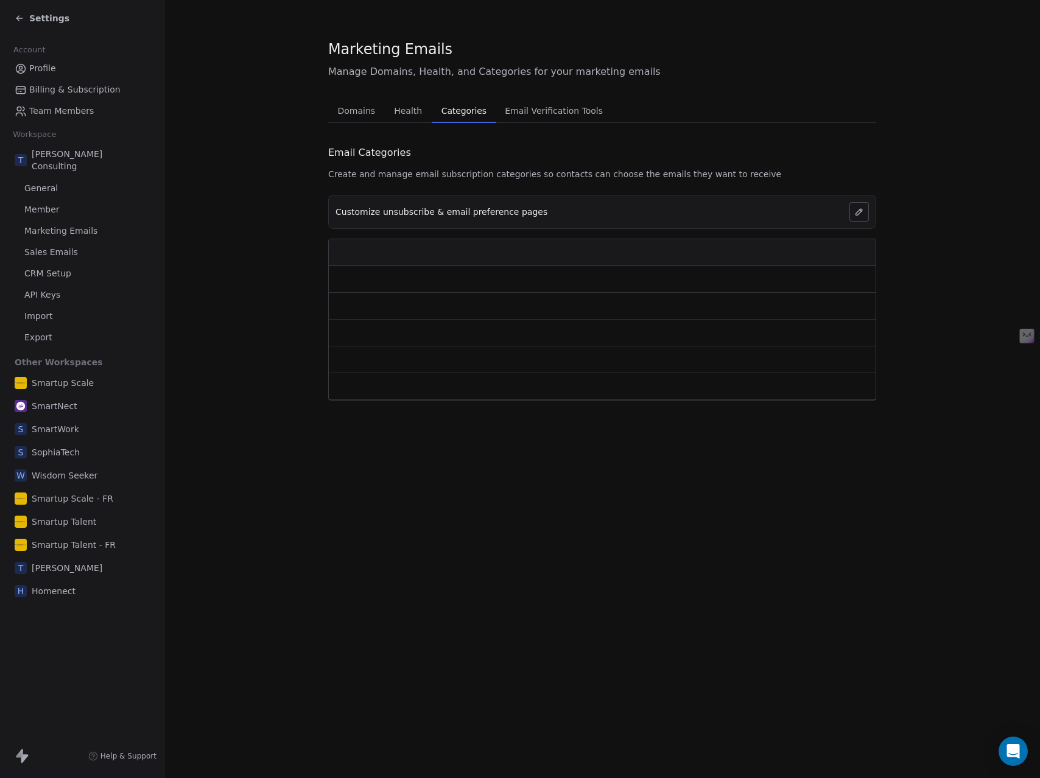
click at [459, 112] on span "Categories" at bounding box center [464, 110] width 55 height 17
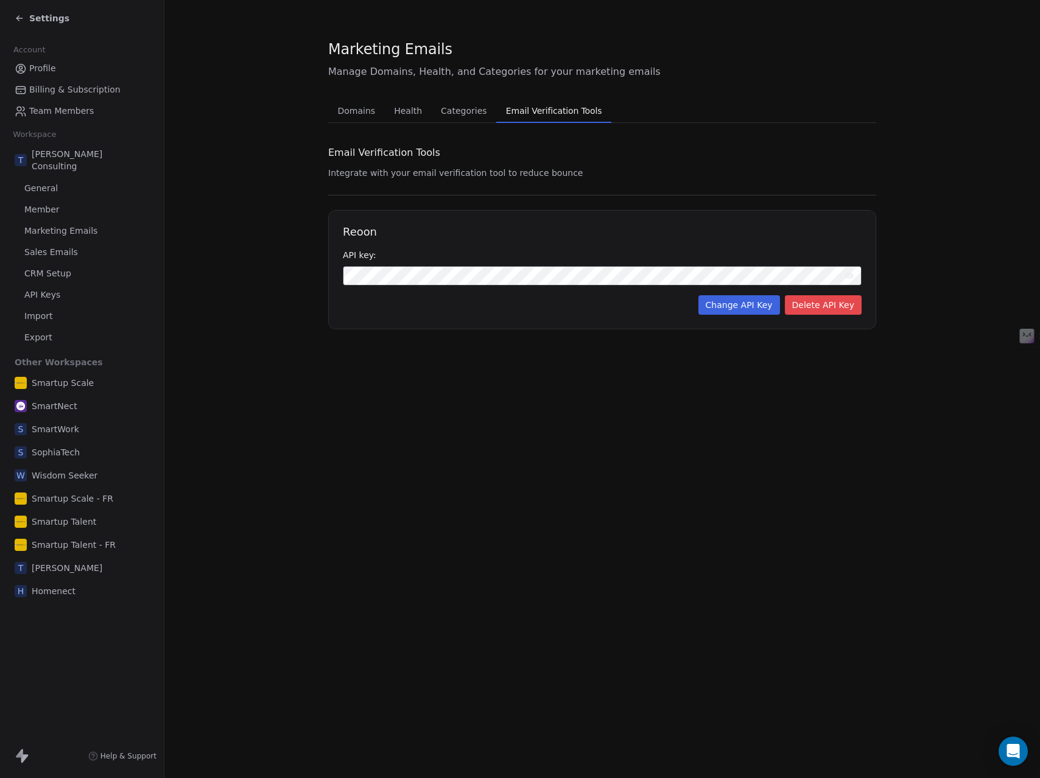
click at [540, 111] on span "Email Verification Tools" at bounding box center [554, 110] width 106 height 17
click at [358, 115] on span "Domains" at bounding box center [357, 110] width 48 height 17
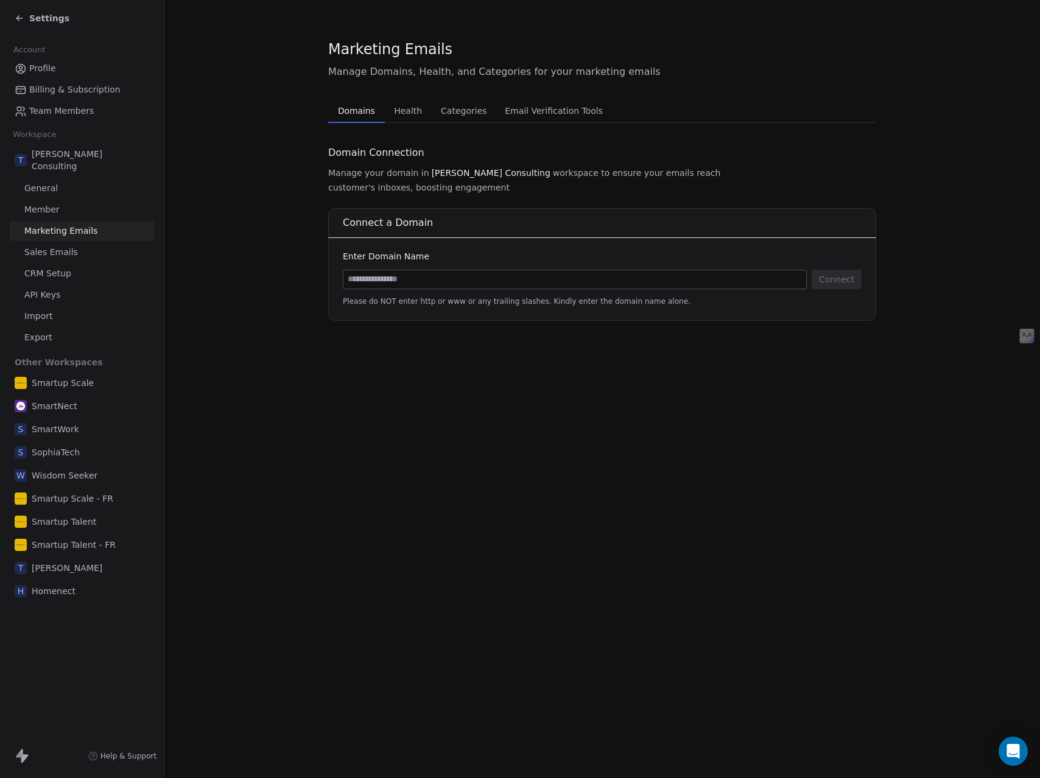
click at [413, 270] on input at bounding box center [574, 279] width 463 height 18
click at [434, 270] on input at bounding box center [574, 279] width 463 height 18
paste input "**********"
type input "**********"
click at [856, 270] on button "Connect" at bounding box center [837, 279] width 50 height 19
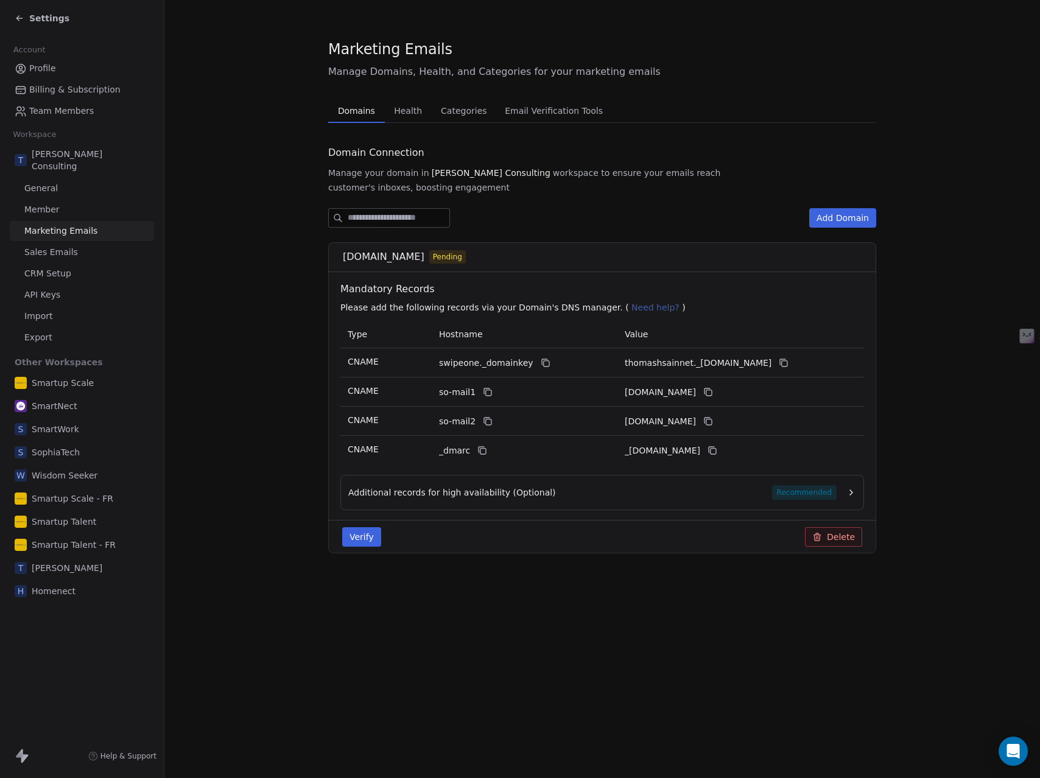
click at [17, 21] on icon at bounding box center [20, 18] width 10 height 10
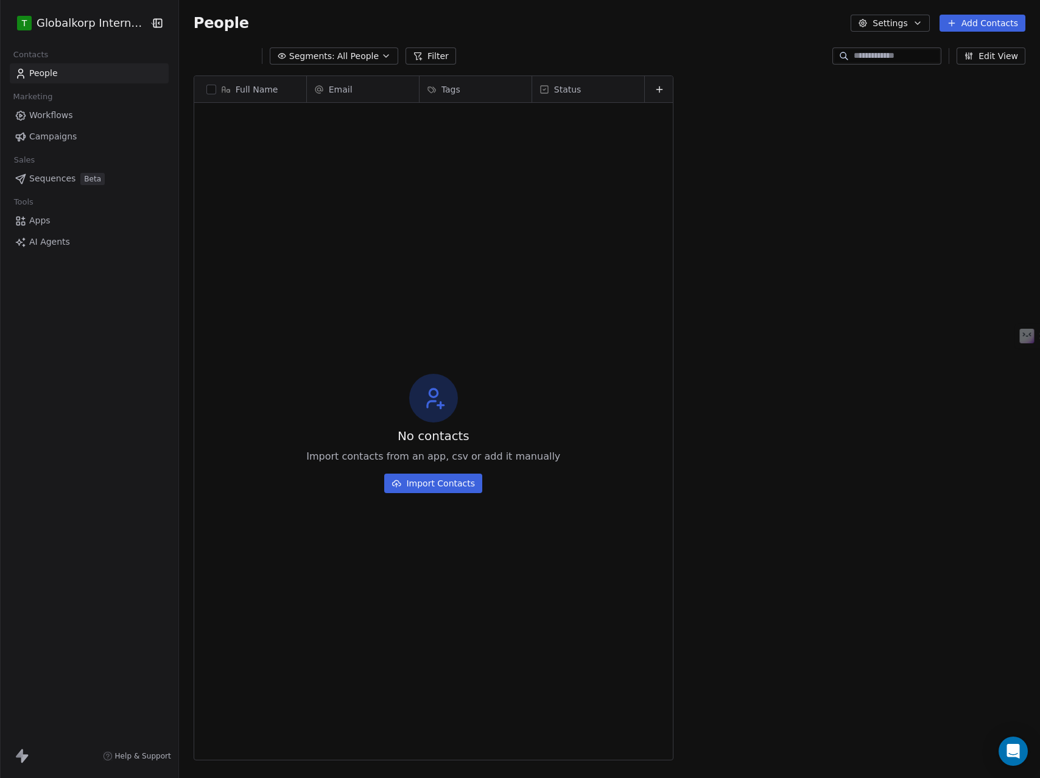
scroll to position [675, 860]
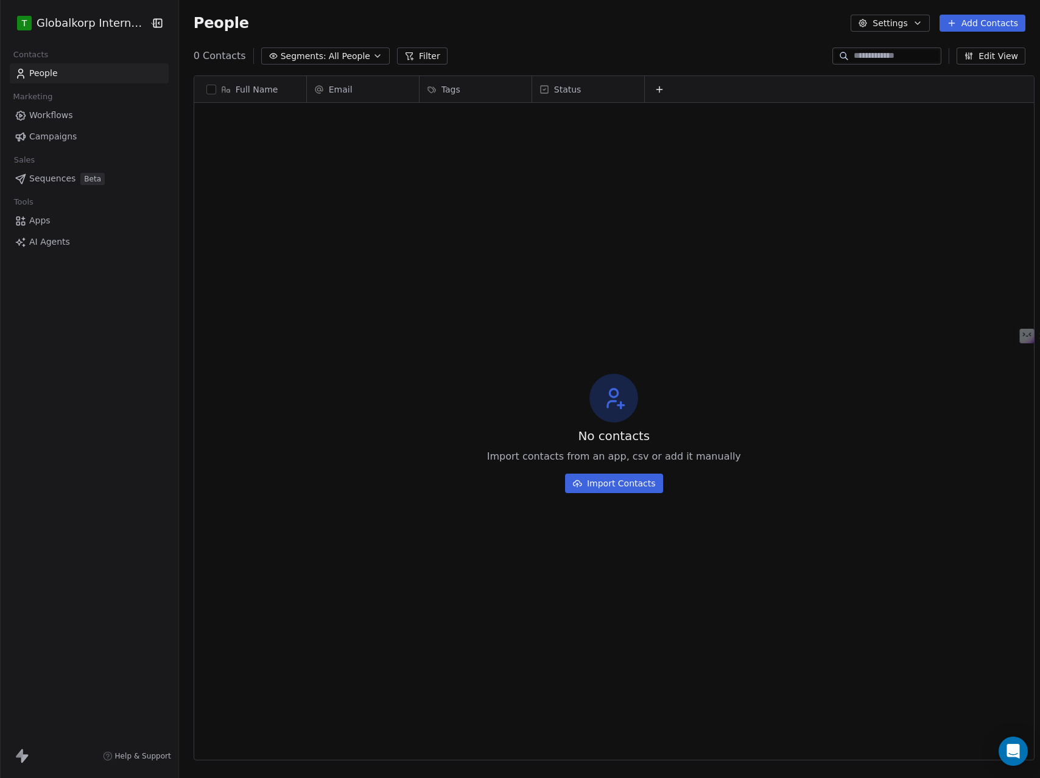
click at [59, 27] on html "T Globalkorp International Contacts People Marketing Workflows Campaigns Sales …" at bounding box center [520, 389] width 1040 height 778
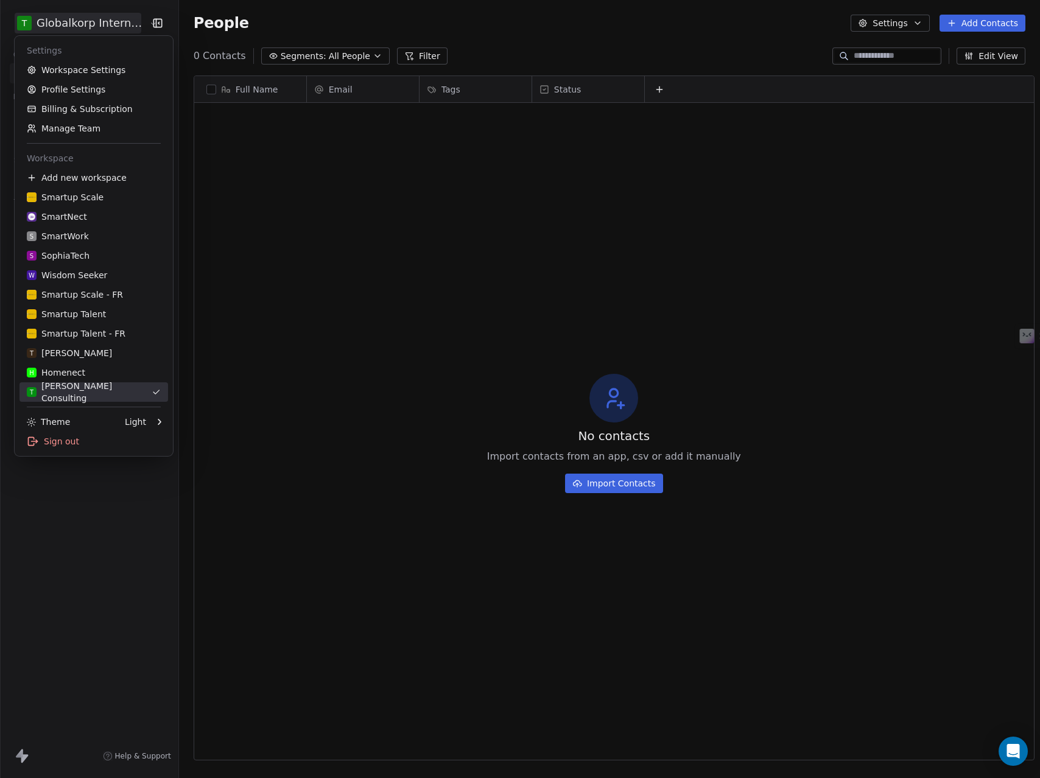
click at [94, 393] on div "[PERSON_NAME] Consulting" at bounding box center [89, 392] width 125 height 24
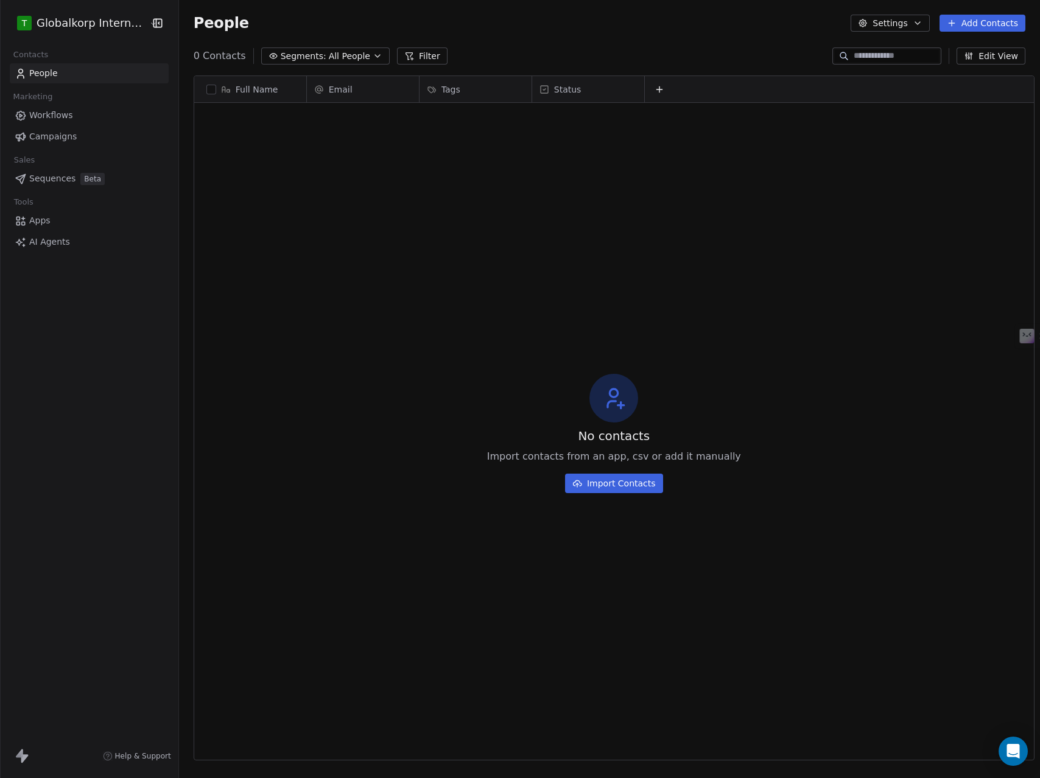
click at [127, 21] on html "T Globalkorp International Contacts People Marketing Workflows Campaigns Sales …" at bounding box center [520, 389] width 1040 height 778
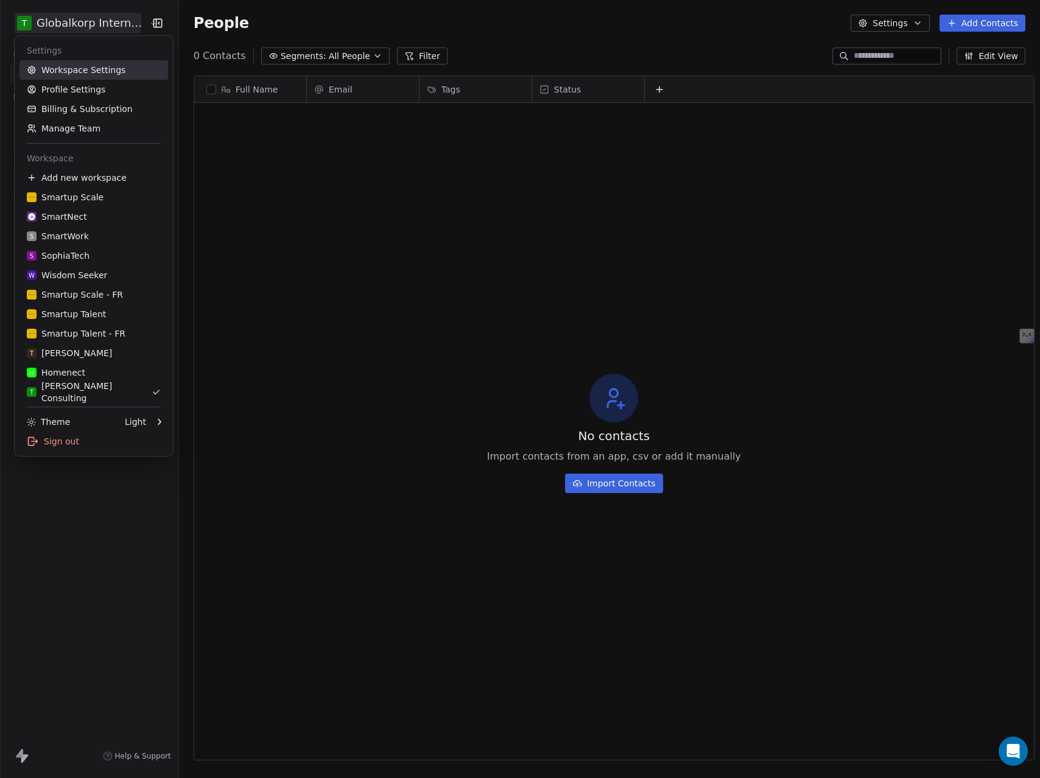
click at [63, 68] on link "Workspace Settings" at bounding box center [93, 69] width 149 height 19
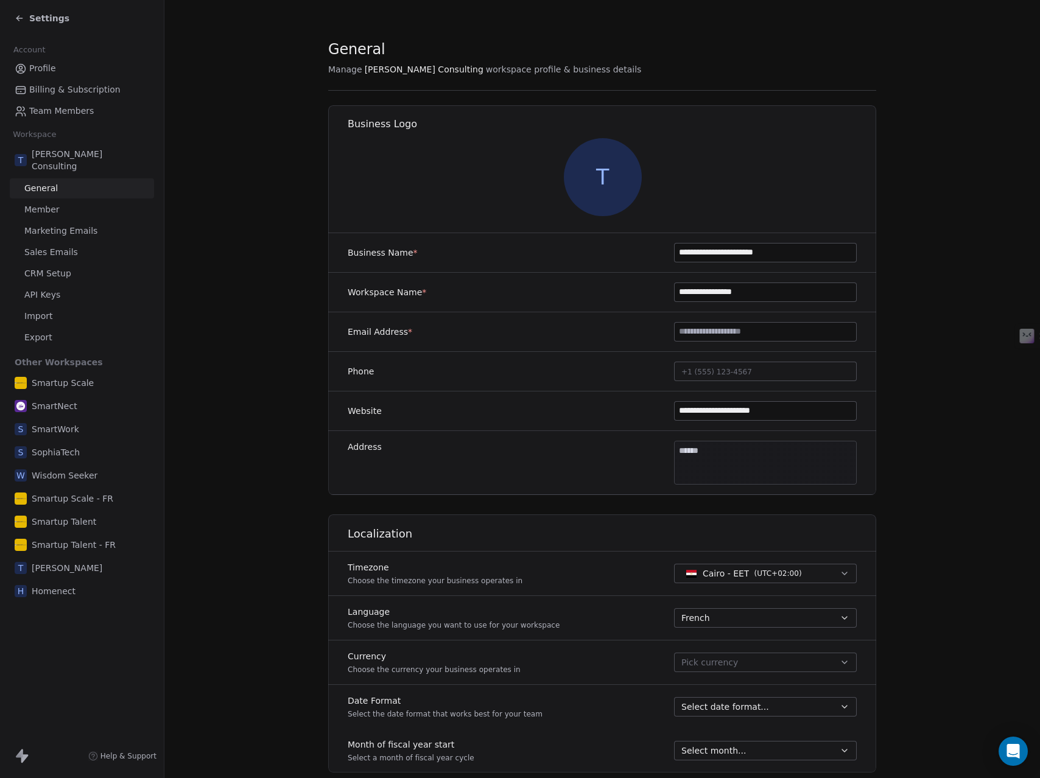
click at [691, 292] on input "**********" at bounding box center [765, 292] width 181 height 18
click at [690, 292] on input "**********" at bounding box center [765, 292] width 181 height 18
type input "**********"
click at [922, 427] on section "**********" at bounding box center [602, 570] width 876 height 1140
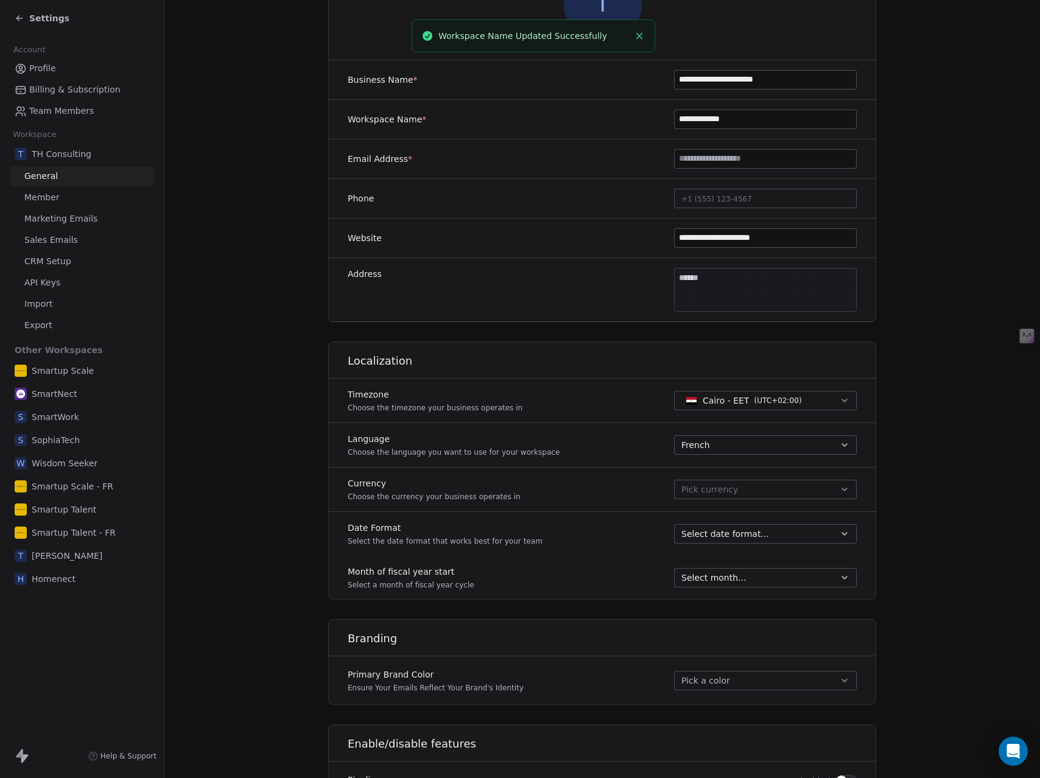
scroll to position [174, 0]
click at [760, 398] on span "( UTC+02:00 )" at bounding box center [778, 399] width 48 height 11
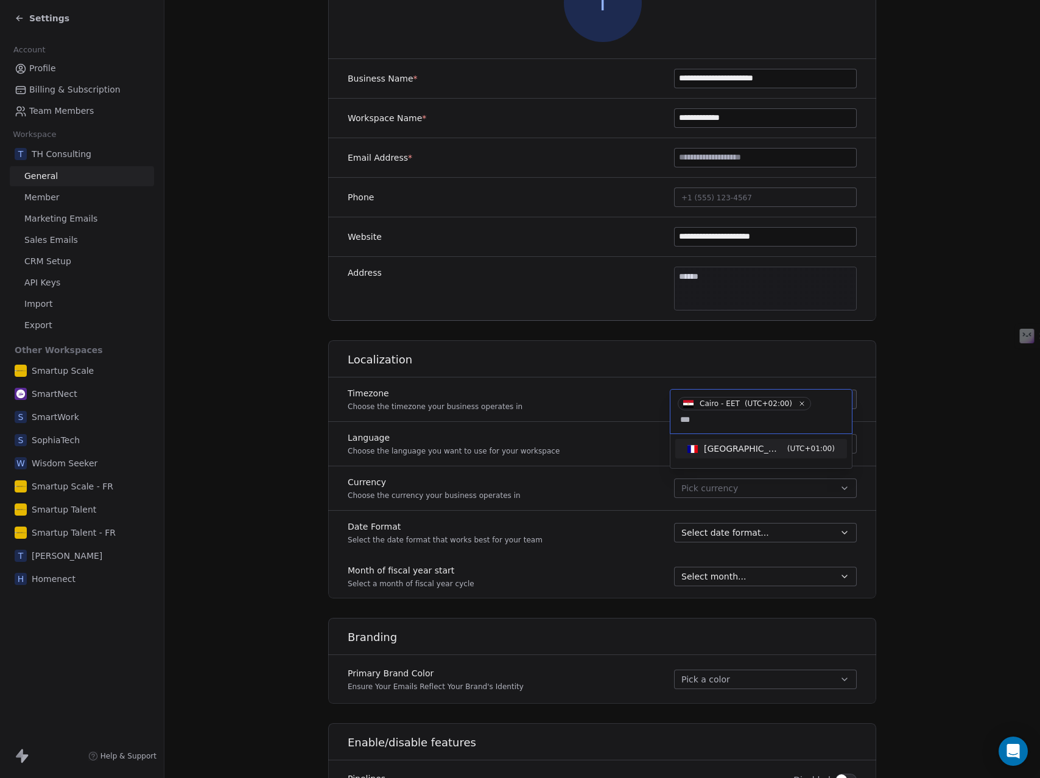
type input "***"
click at [730, 451] on span "[GEOGRAPHIC_DATA] - CET" at bounding box center [743, 449] width 79 height 12
click at [724, 490] on span "Pick currency" at bounding box center [709, 488] width 57 height 13
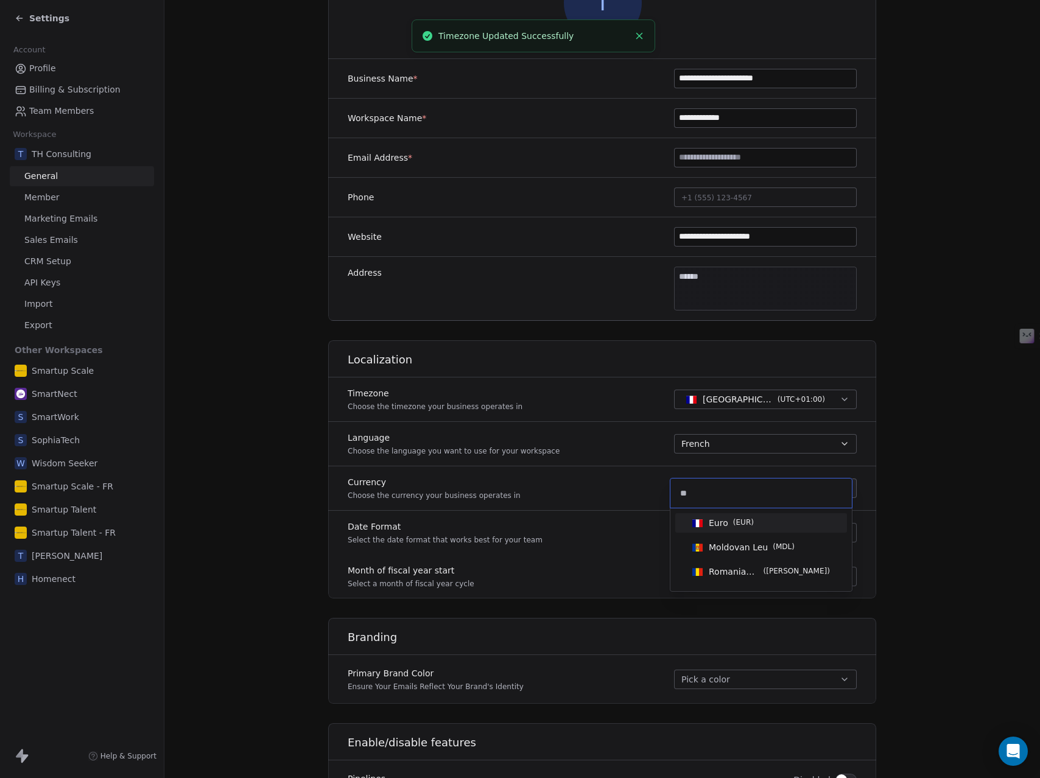
type input "**"
click at [725, 518] on span "Euro" at bounding box center [718, 523] width 19 height 12
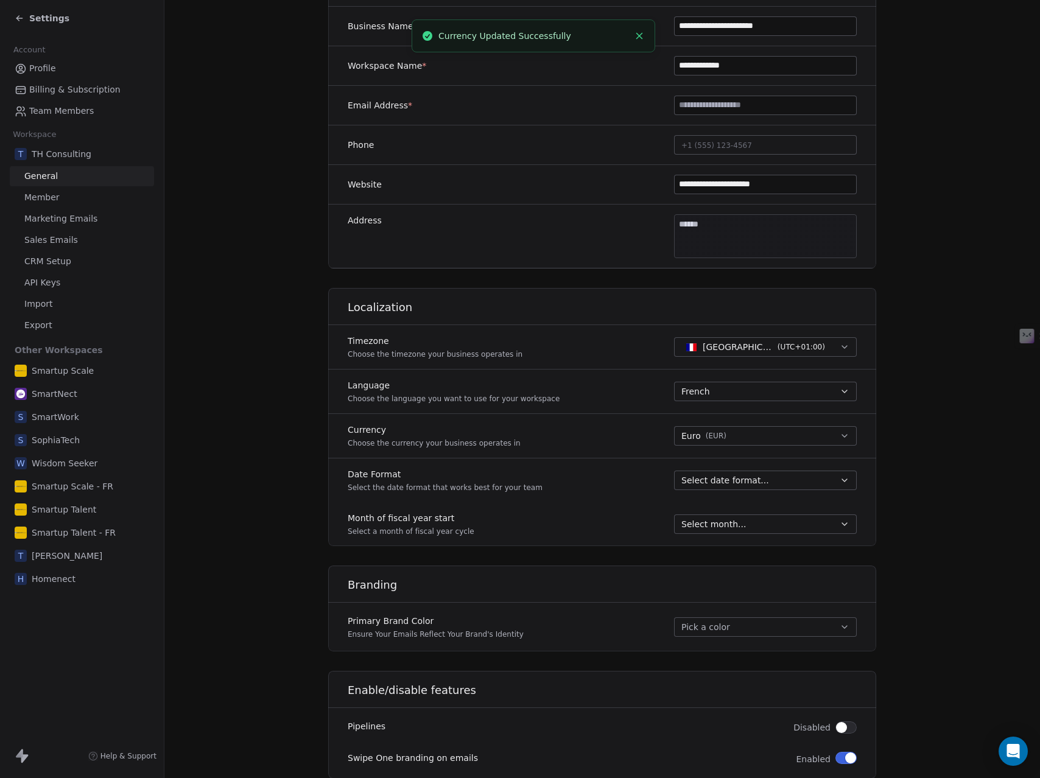
scroll to position [362, 0]
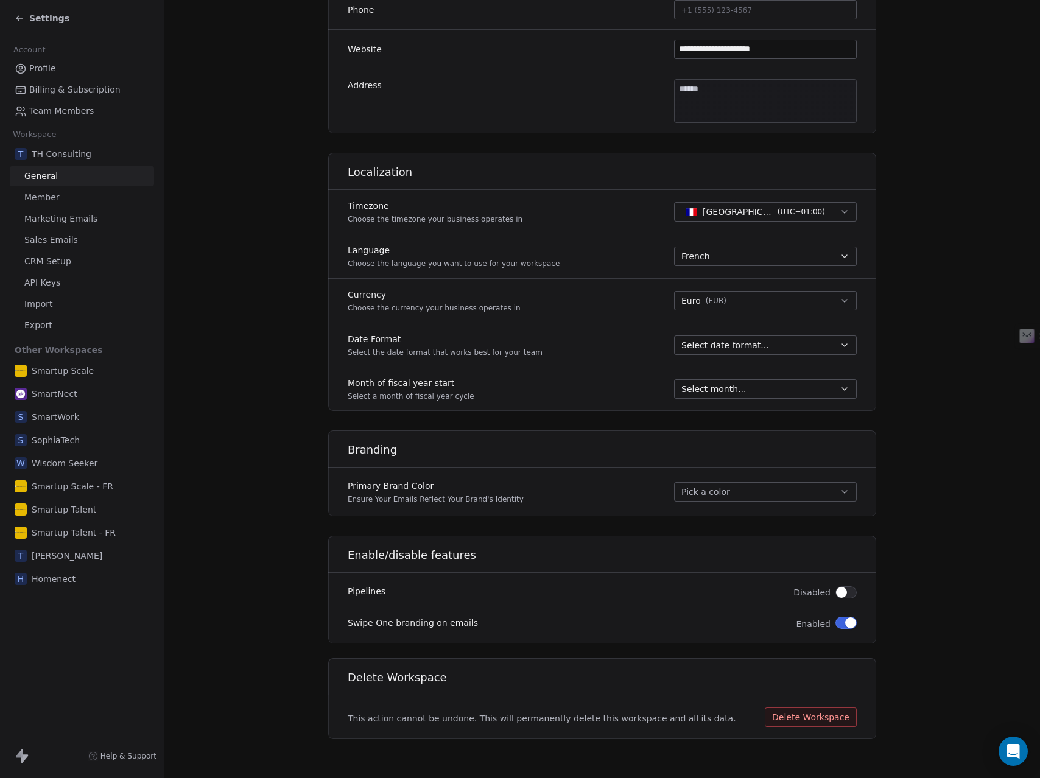
click at [845, 622] on span "button" at bounding box center [850, 623] width 11 height 11
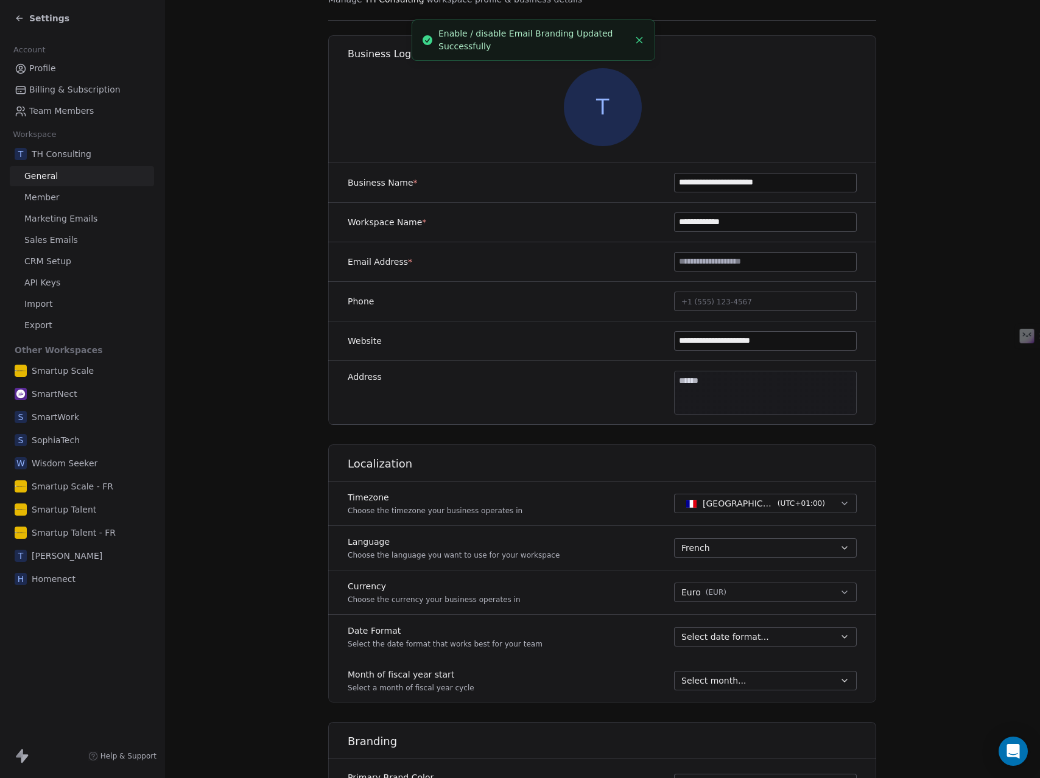
scroll to position [0, 0]
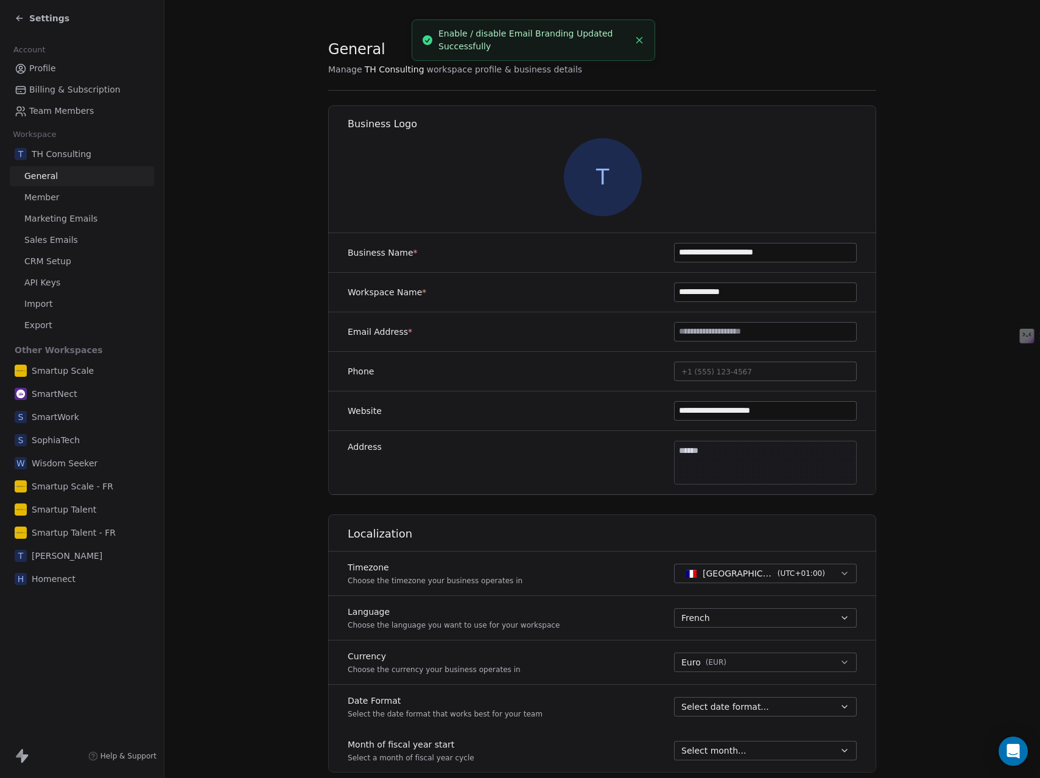
click at [403, 198] on div "T" at bounding box center [602, 177] width 549 height 78
click at [780, 410] on input "**********" at bounding box center [765, 411] width 181 height 18
click at [906, 430] on section "**********" at bounding box center [602, 570] width 876 height 1140
click at [723, 412] on input "**********" at bounding box center [765, 411] width 181 height 18
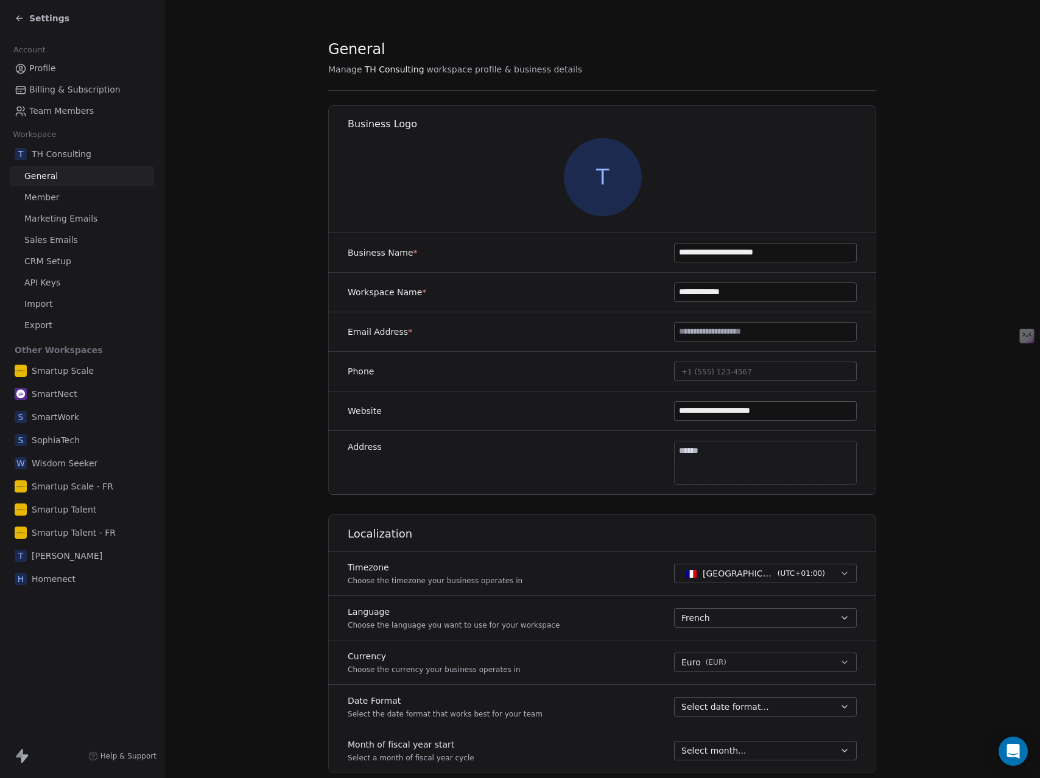
type input "**********"
click at [901, 505] on section "**********" at bounding box center [602, 570] width 876 height 1140
click at [36, 68] on span "Profile" at bounding box center [42, 68] width 27 height 13
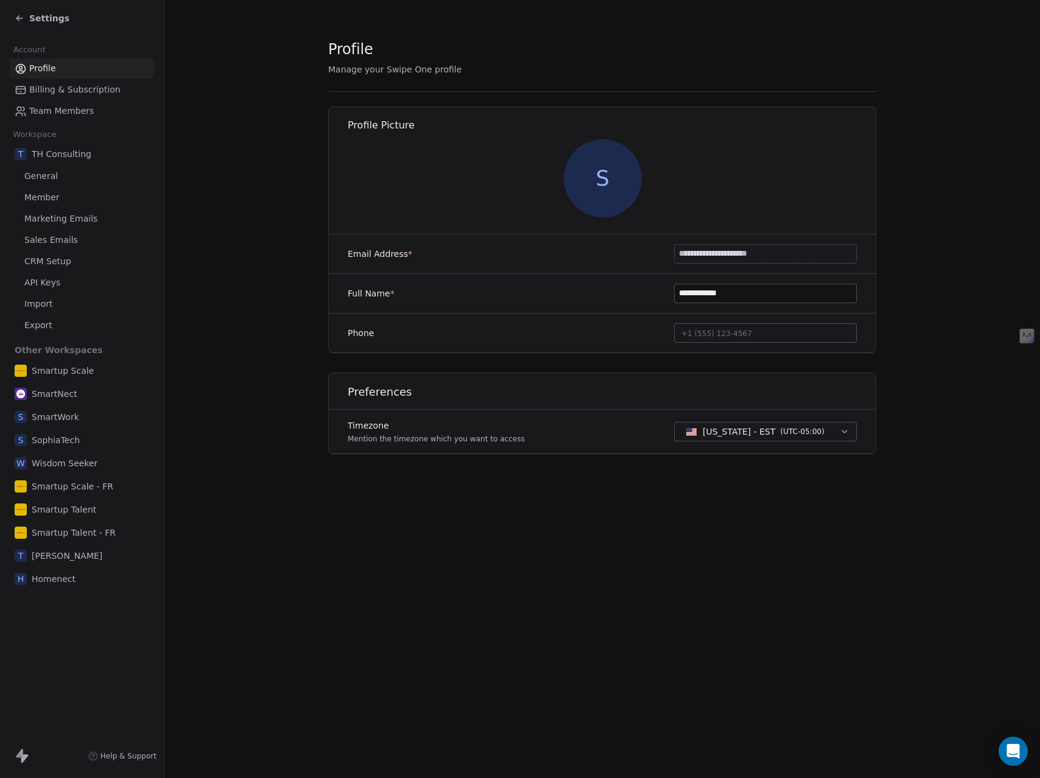
click at [41, 113] on span "Team Members" at bounding box center [61, 111] width 65 height 13
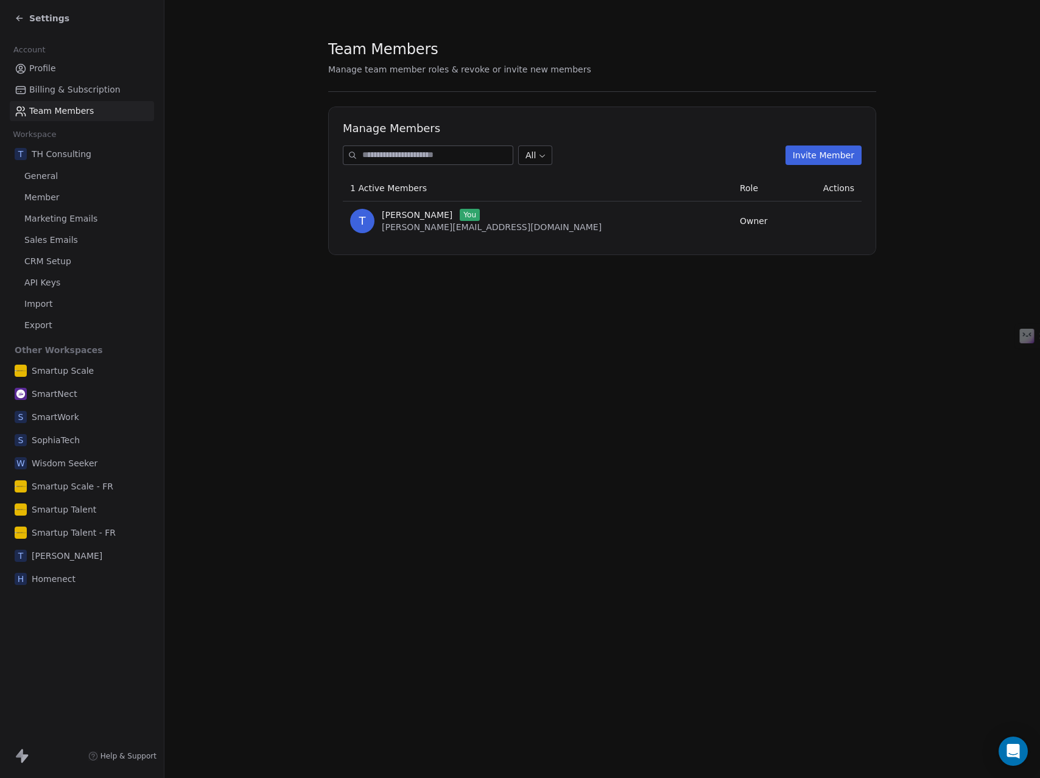
click at [811, 149] on button "Invite Member" at bounding box center [824, 155] width 76 height 19
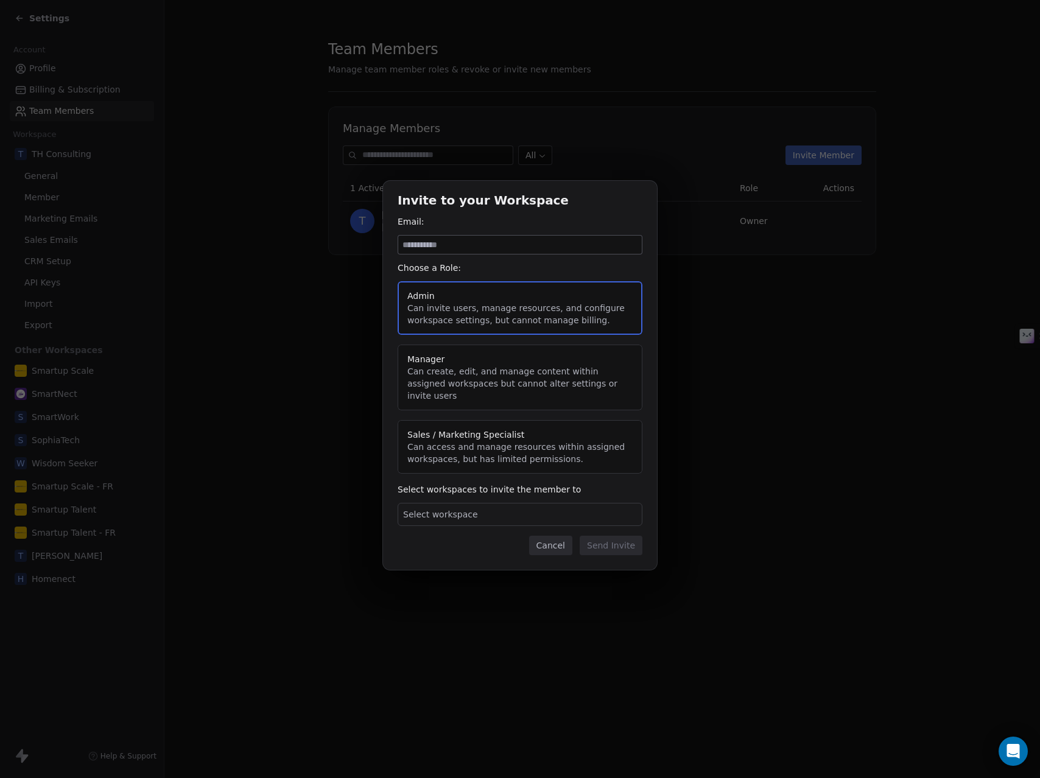
click at [466, 512] on span "Select workspace" at bounding box center [440, 514] width 75 height 12
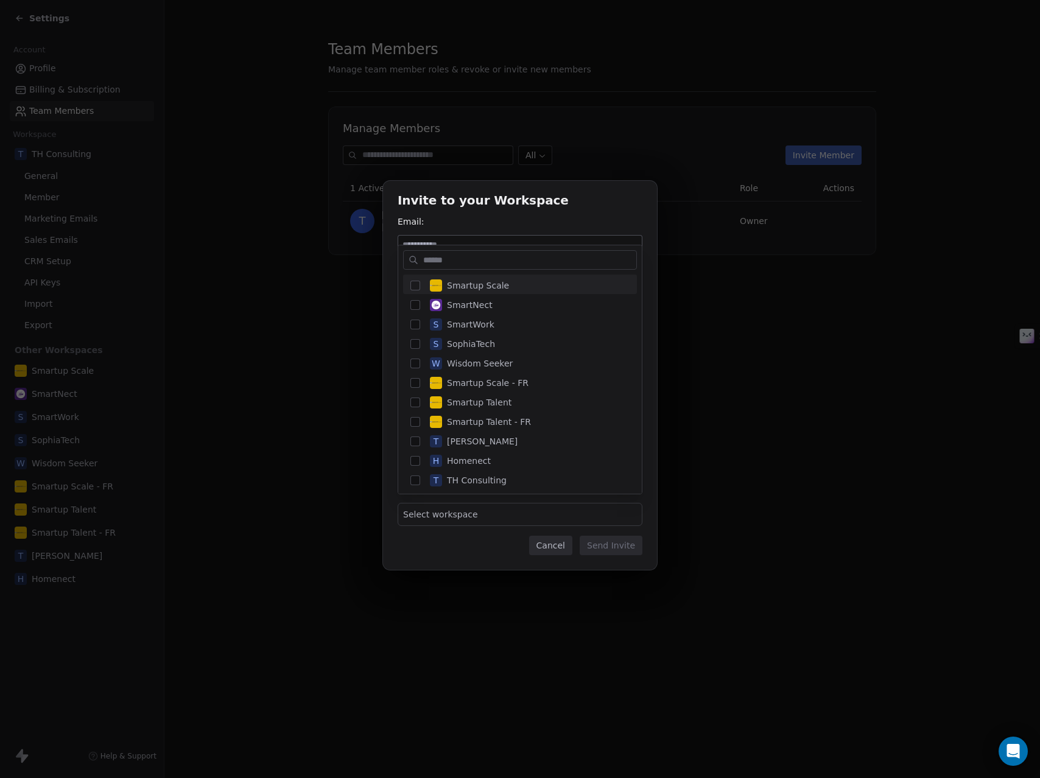
click at [472, 509] on div "Invite to your Workspace Email: Choose a Role: Admin Can invite users, manage r…" at bounding box center [520, 389] width 1040 height 456
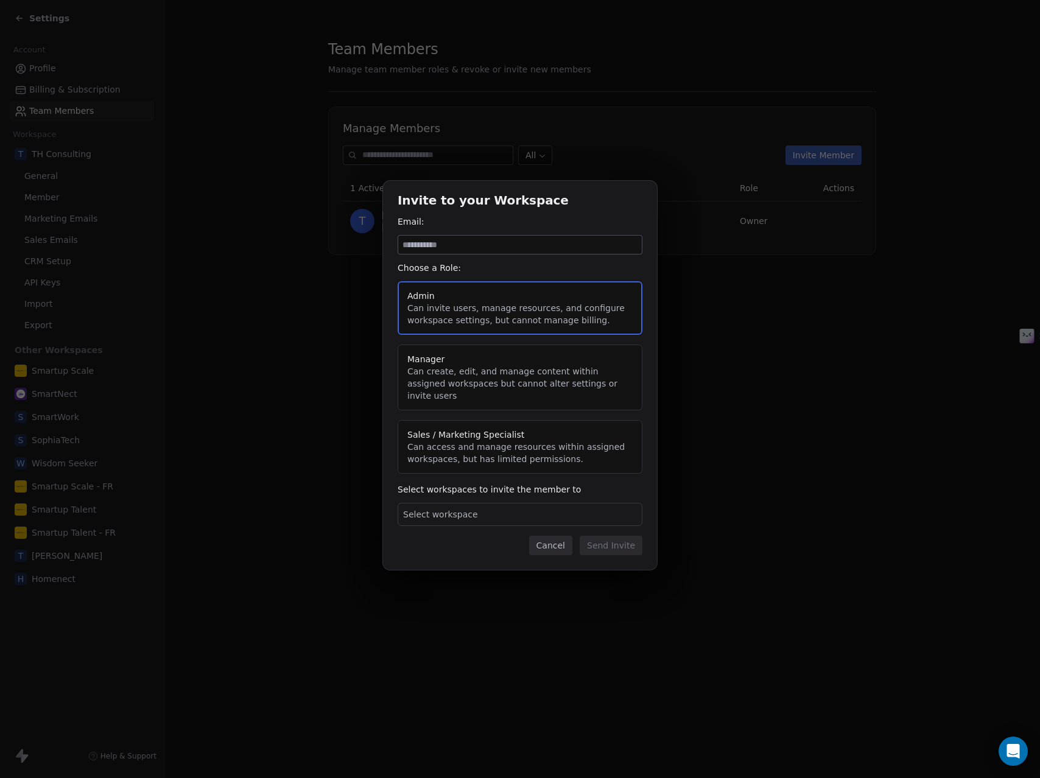
click at [556, 546] on button "Cancel" at bounding box center [550, 545] width 43 height 19
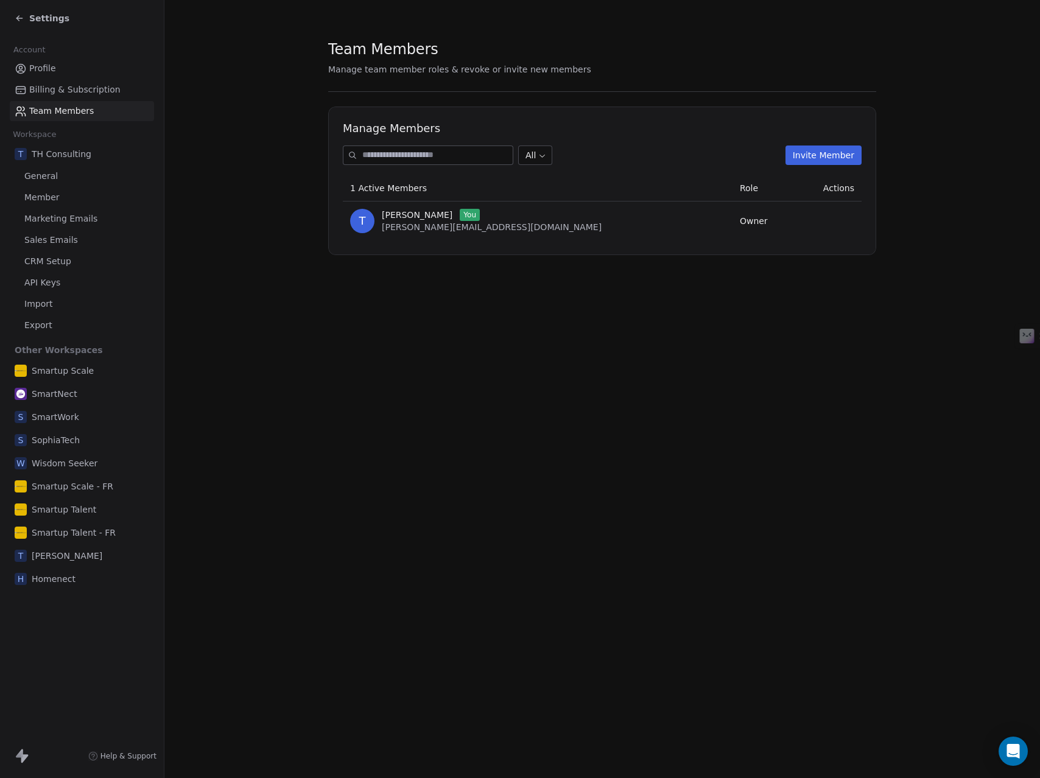
click at [458, 392] on div "Team Members Manage team member roles & revoke or invite new members Manage Mem…" at bounding box center [602, 389] width 876 height 778
click at [420, 356] on div "Team Members Manage team member roles & revoke or invite new members Manage Mem…" at bounding box center [602, 389] width 876 height 778
